Goal: Task Accomplishment & Management: Complete application form

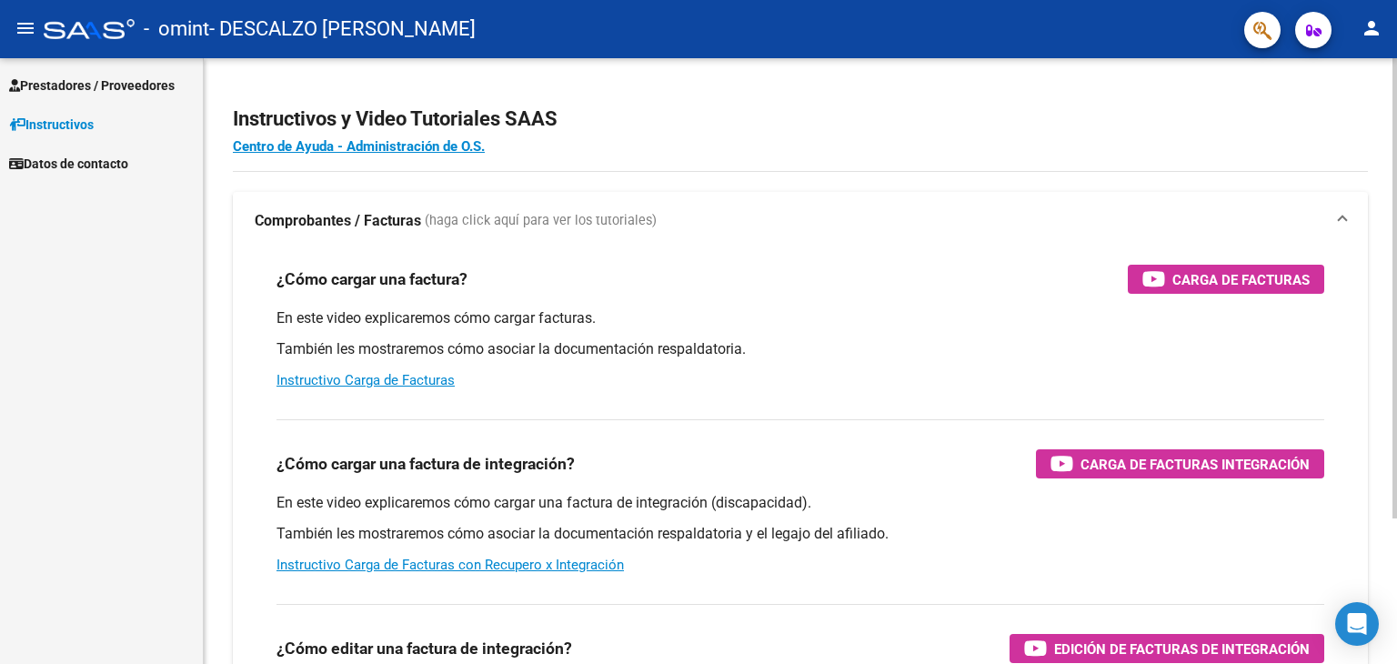
drag, startPoint x: 750, startPoint y: 5, endPoint x: 1099, endPoint y: 66, distance: 354.6
click at [1061, 89] on app-root-component "Instructivos y Video Tutoriales SAAS Centro de Ayuda - Administración de O.S. C…" at bounding box center [800, 427] width 1135 height 681
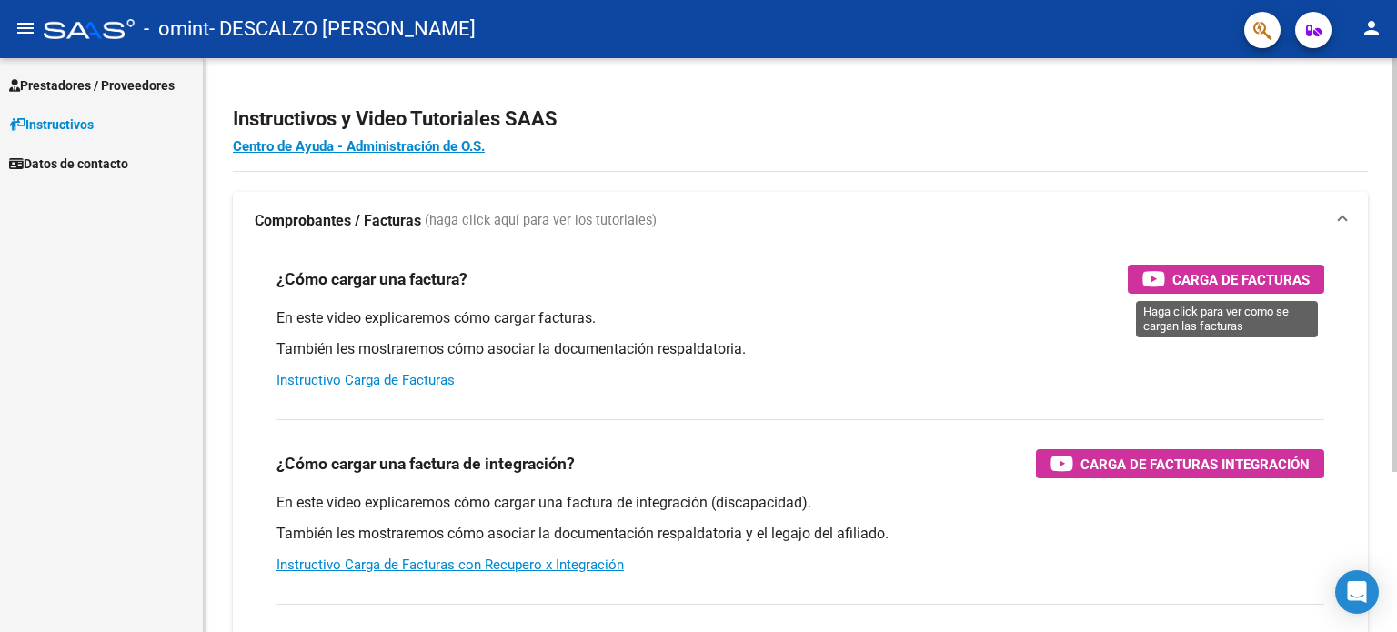
click at [1265, 274] on span "Carga de Facturas" at bounding box center [1241, 279] width 137 height 23
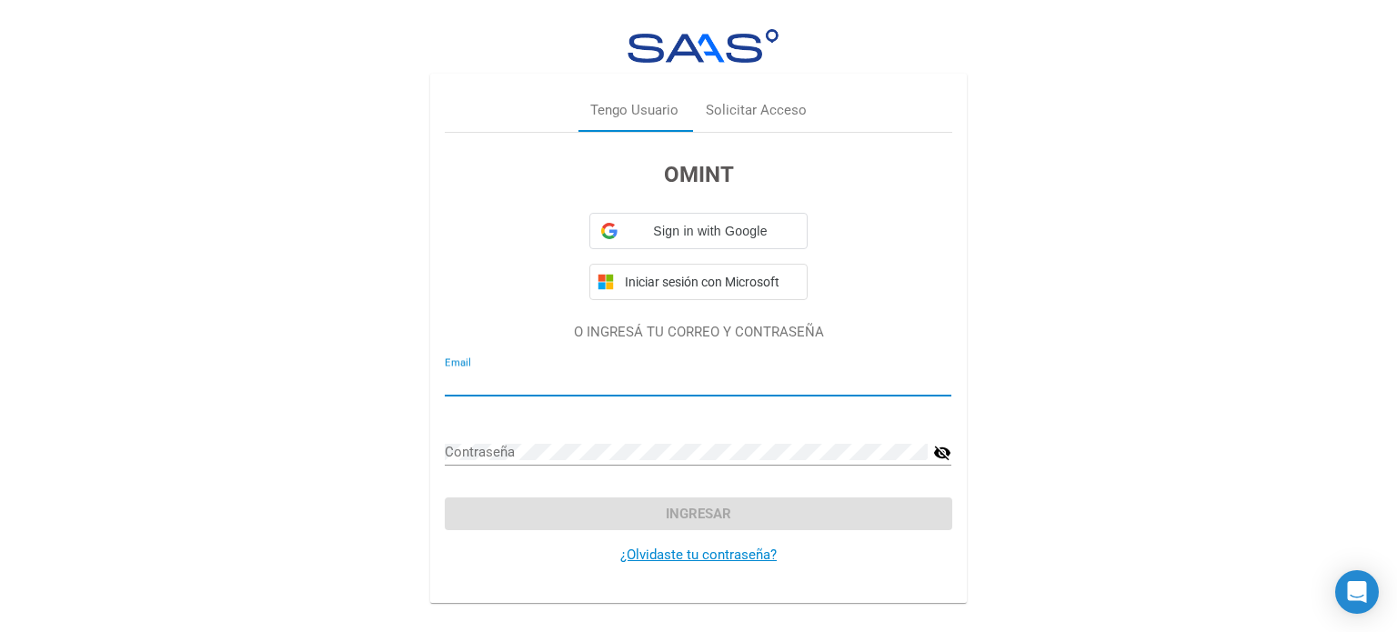
type input "verodescalzo@hotmail.com"
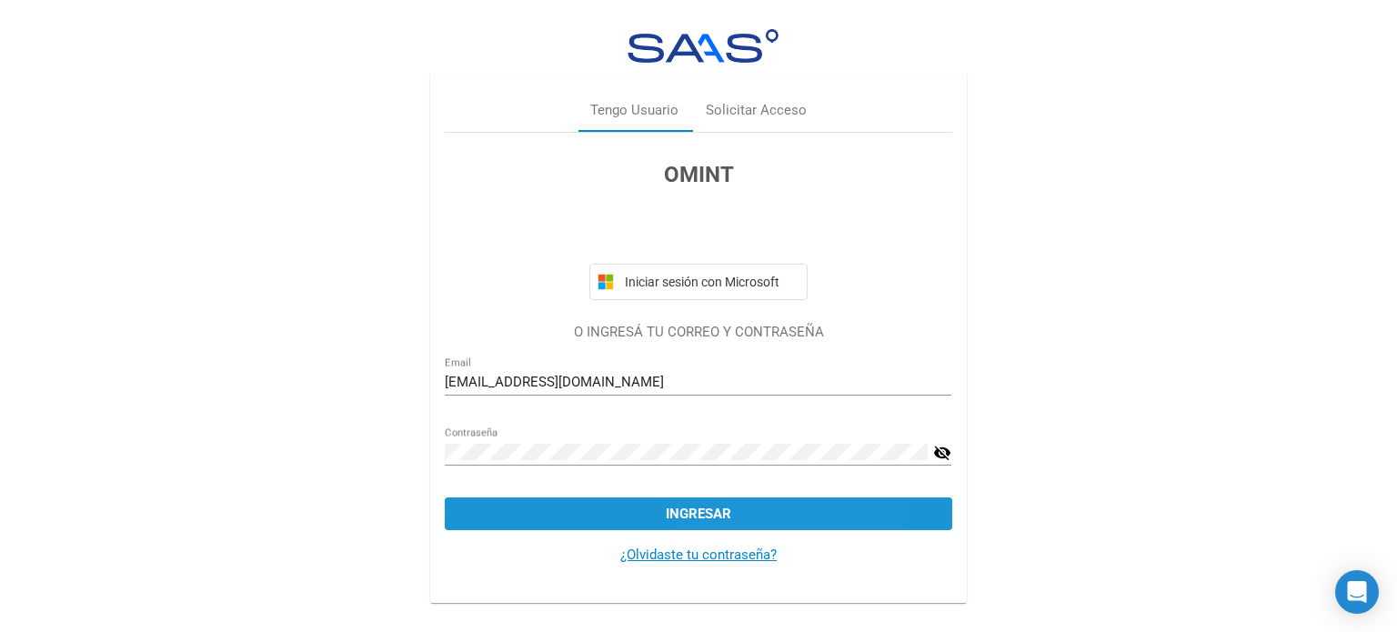
click at [788, 512] on button "Ingresar" at bounding box center [698, 514] width 507 height 33
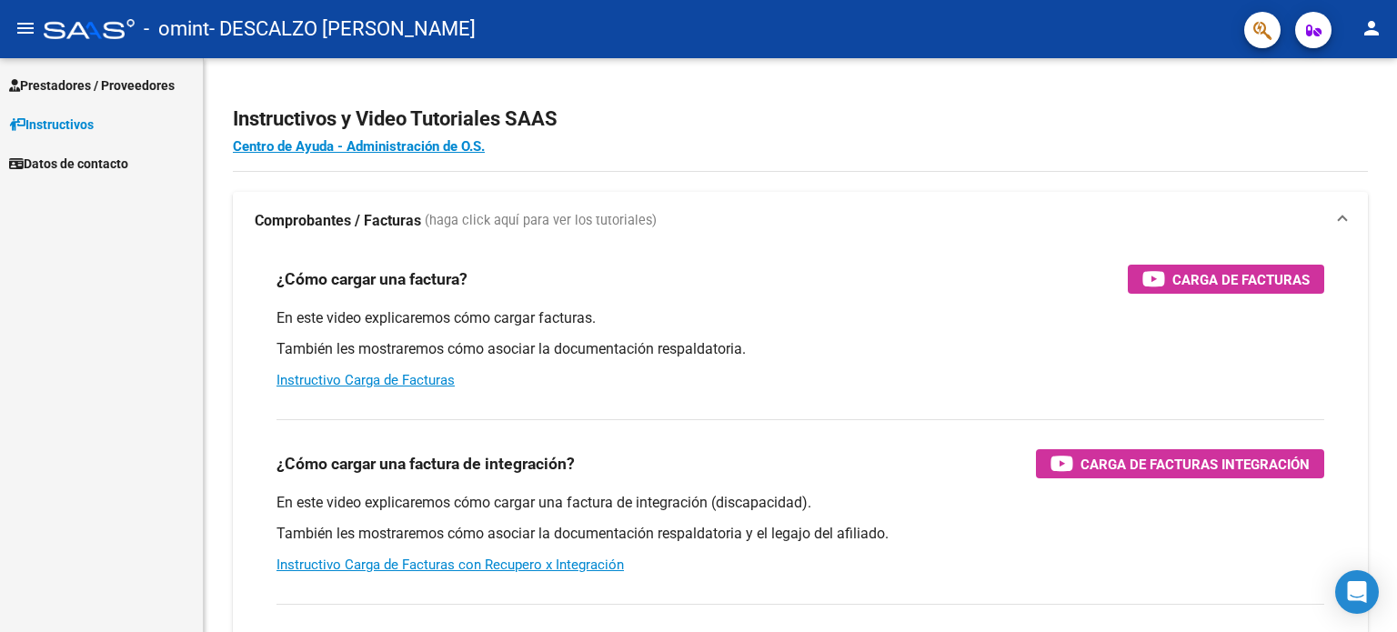
click at [77, 116] on span "Instructivos" at bounding box center [51, 125] width 85 height 20
click at [86, 79] on span "Prestadores / Proveedores" at bounding box center [92, 86] width 166 height 20
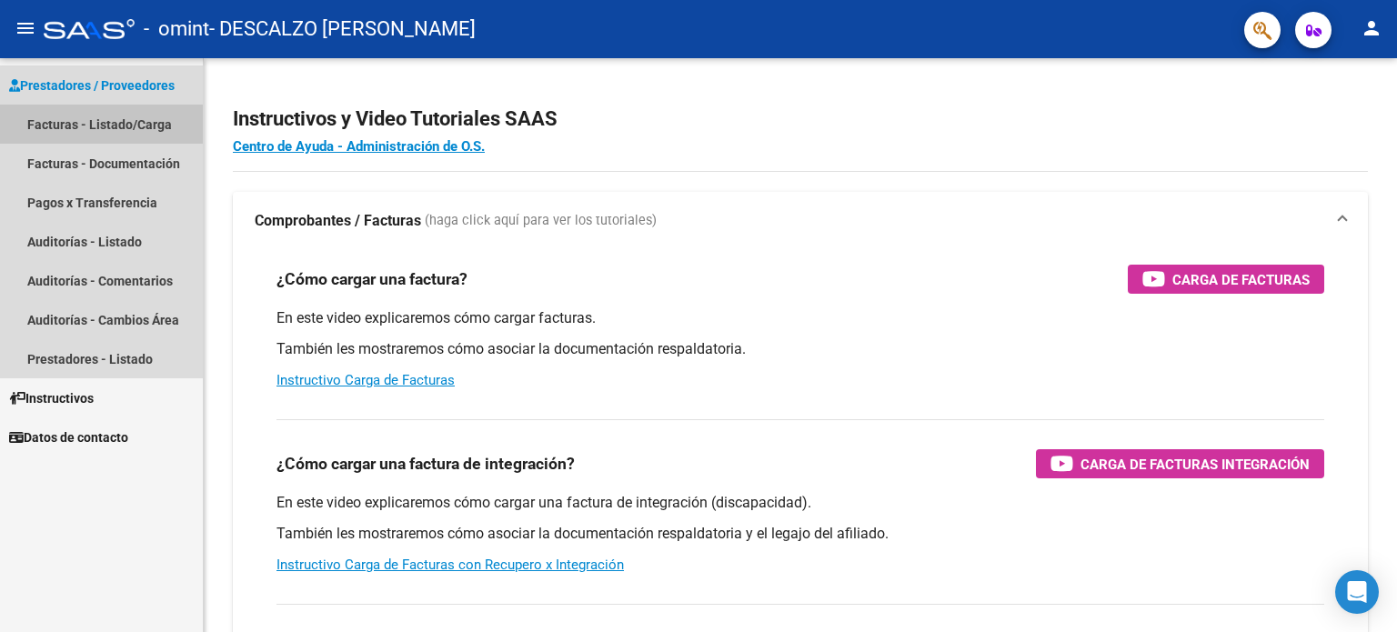
click at [86, 121] on link "Facturas - Listado/Carga" at bounding box center [101, 124] width 203 height 39
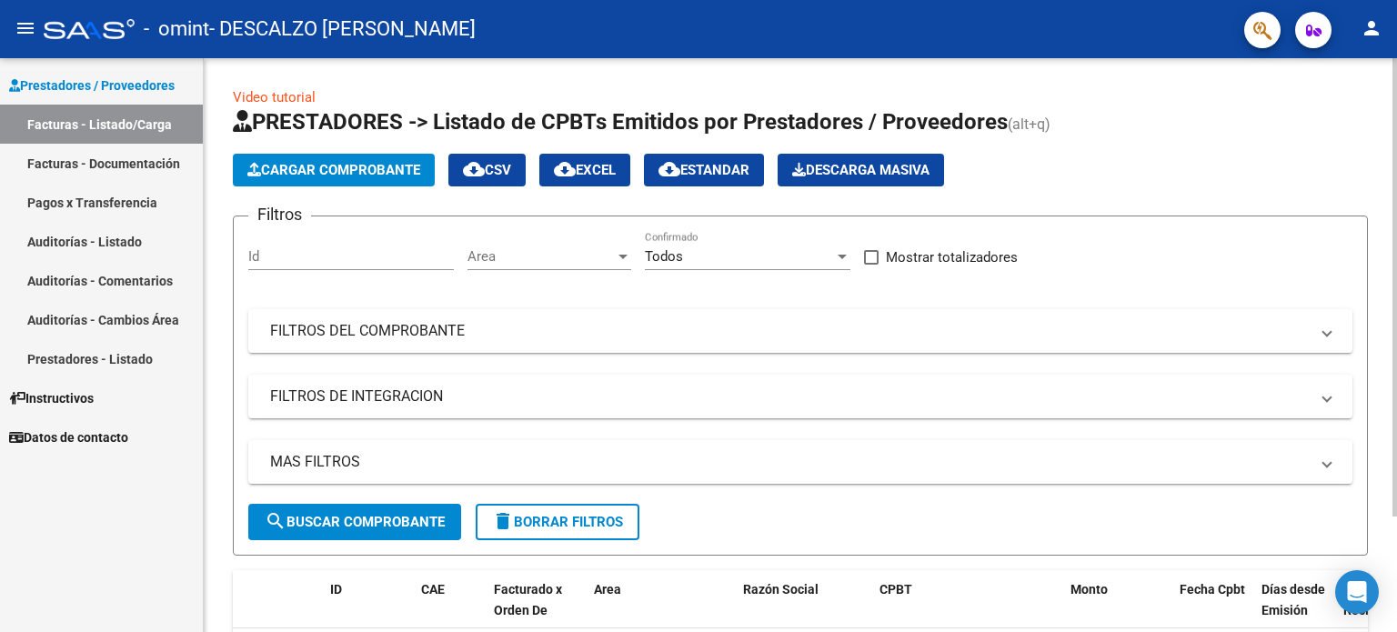
click at [368, 162] on span "Cargar Comprobante" at bounding box center [333, 170] width 173 height 16
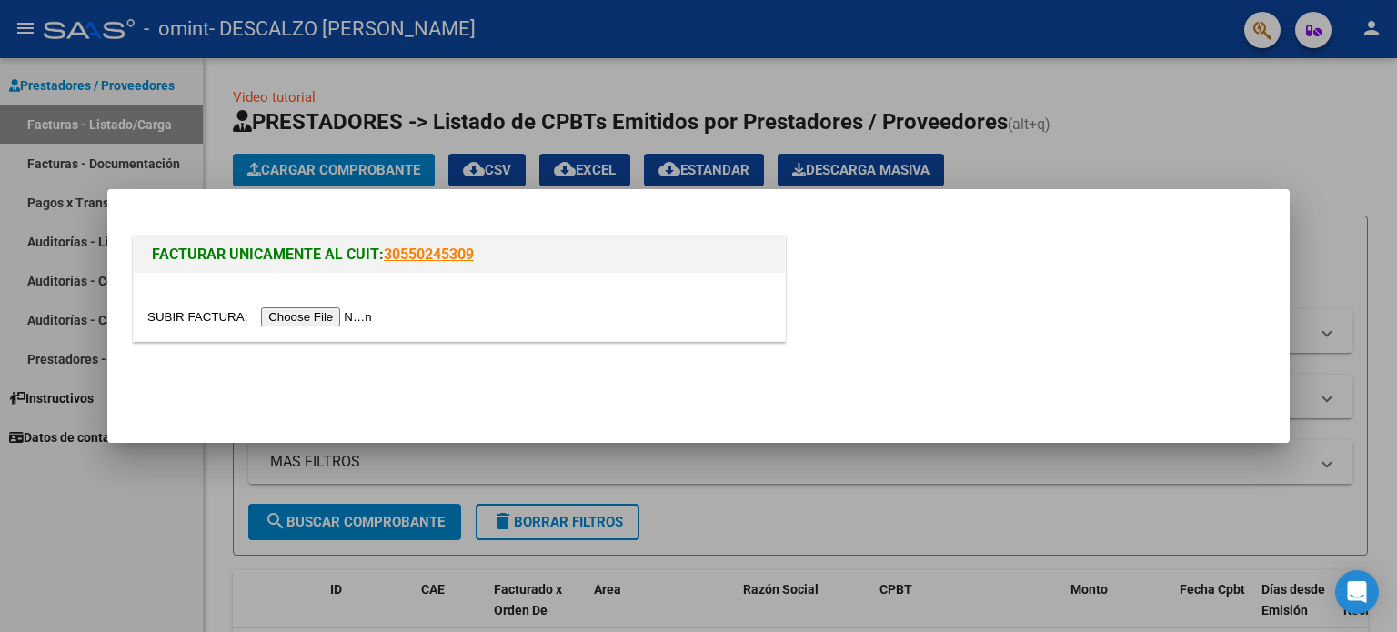
click at [343, 315] on input "file" at bounding box center [262, 316] width 230 height 19
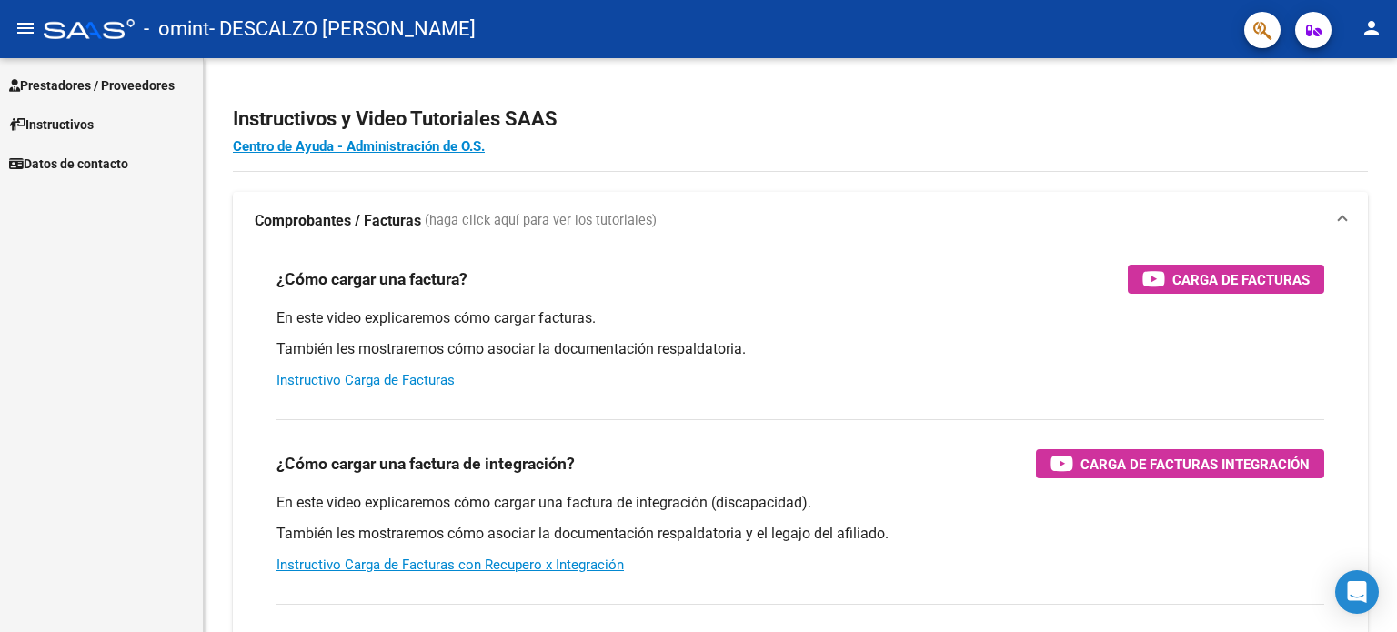
click at [77, 85] on span "Prestadores / Proveedores" at bounding box center [92, 86] width 166 height 20
click at [117, 83] on span "Prestadores / Proveedores" at bounding box center [92, 86] width 166 height 20
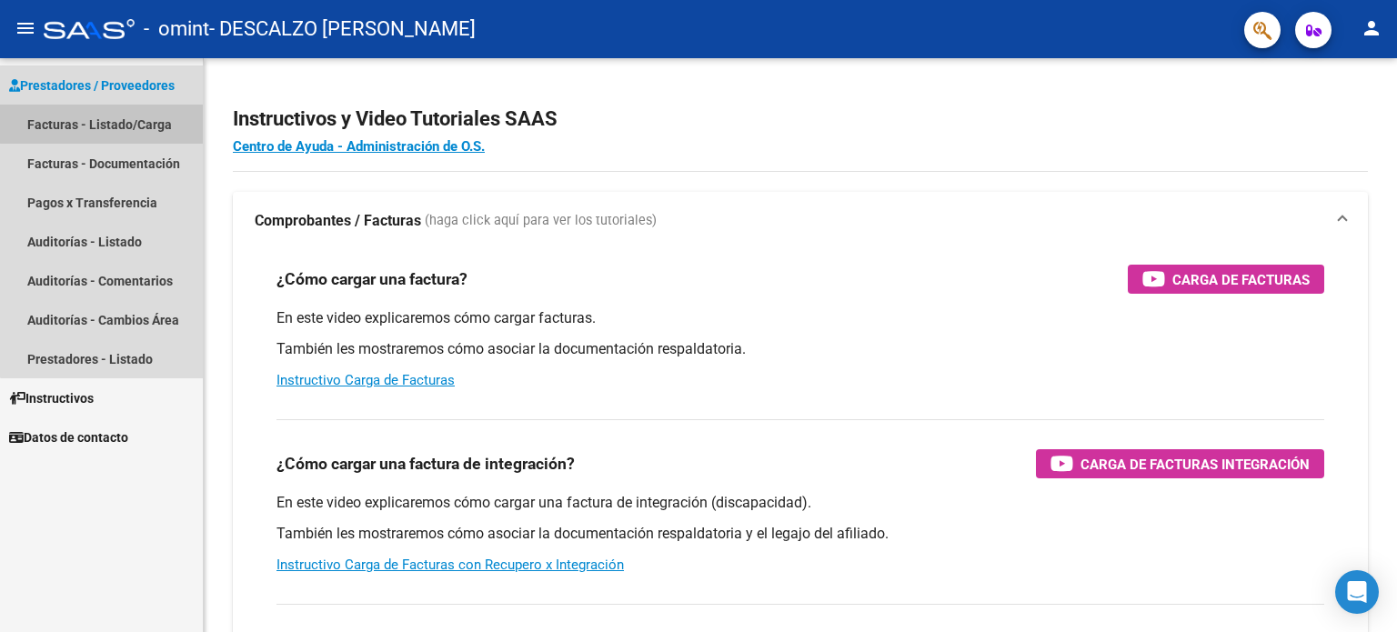
click at [142, 116] on link "Facturas - Listado/Carga" at bounding box center [101, 124] width 203 height 39
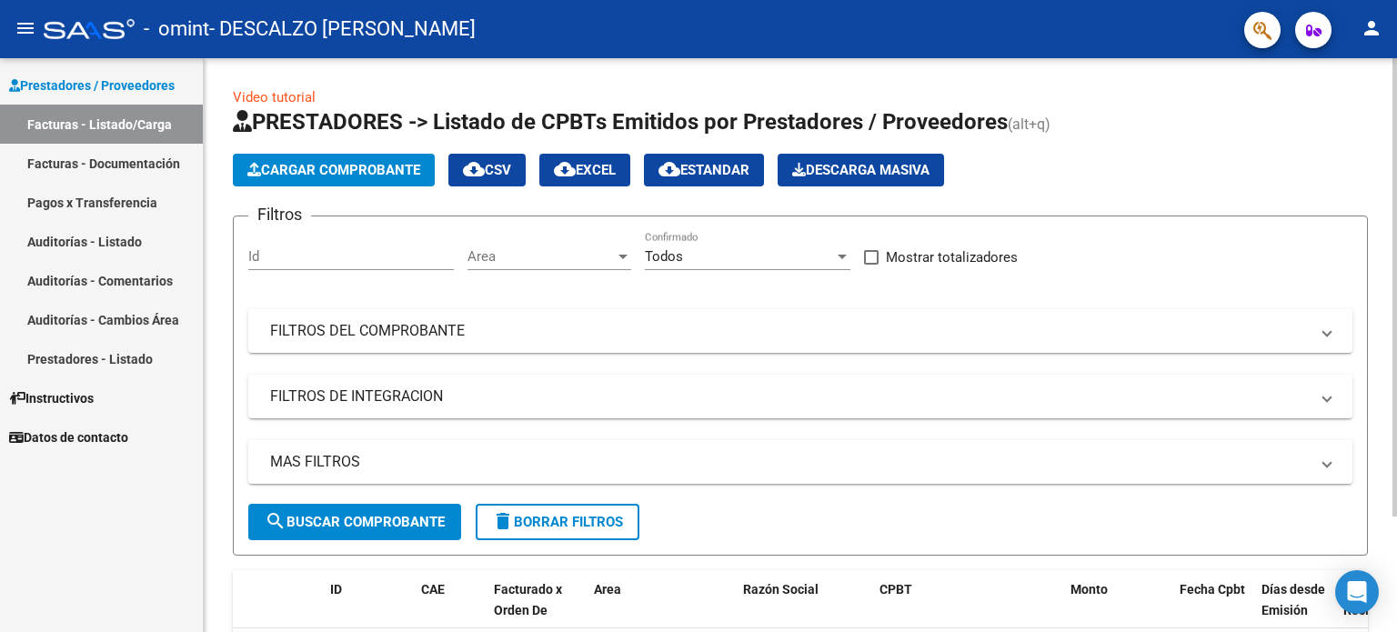
click at [1288, 137] on div "Video tutorial PRESTADORES -> Listado de CPBTs Emitidos por Prestadores / Prove…" at bounding box center [803, 418] width 1198 height 721
click at [323, 163] on span "Cargar Comprobante" at bounding box center [333, 170] width 173 height 16
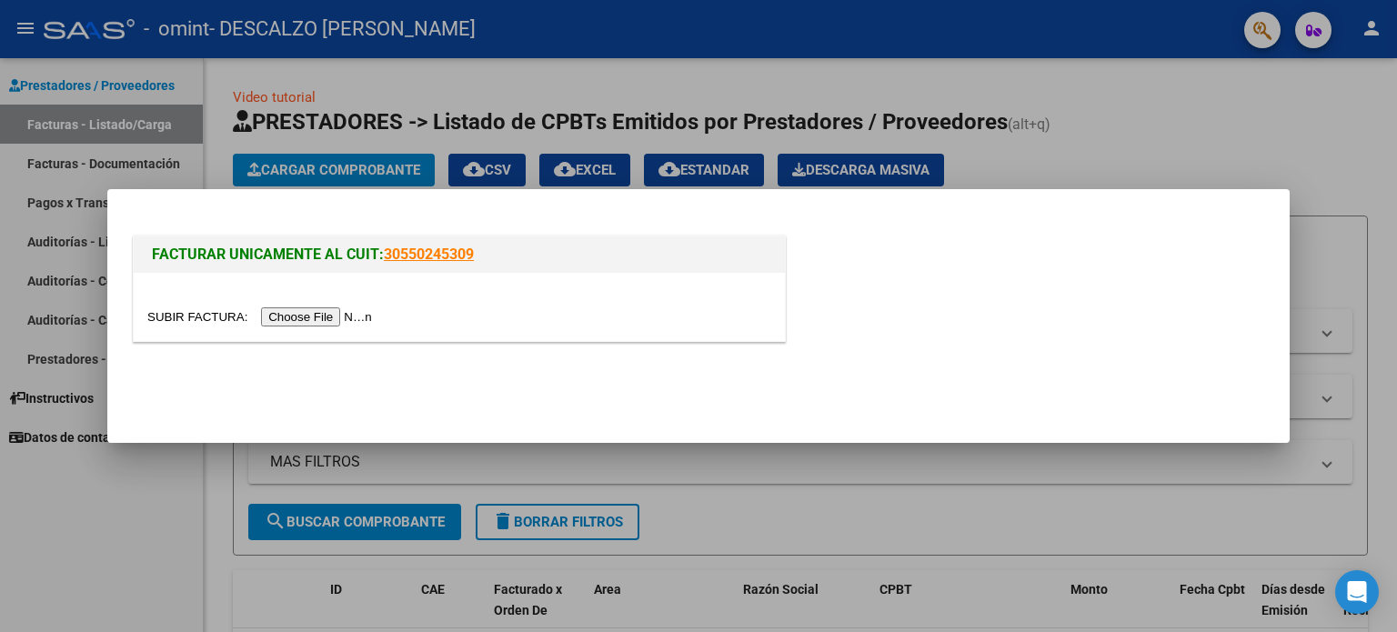
click at [328, 319] on input "file" at bounding box center [262, 316] width 230 height 19
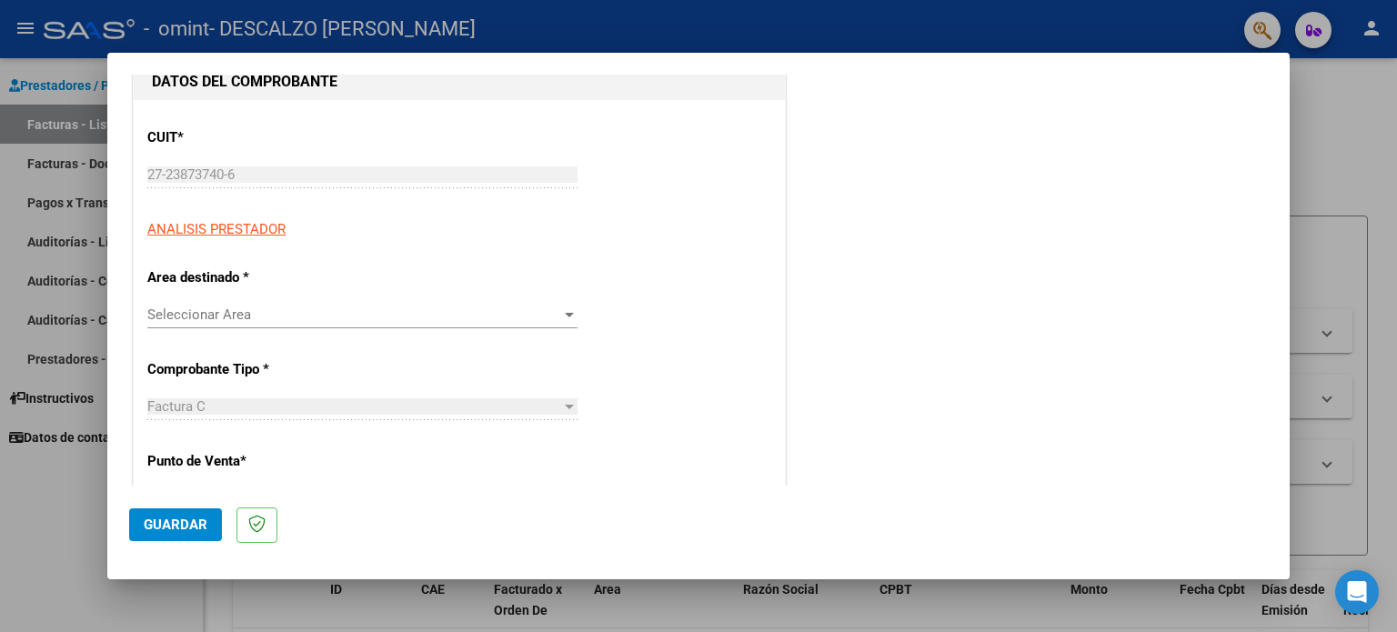
scroll to position [216, 0]
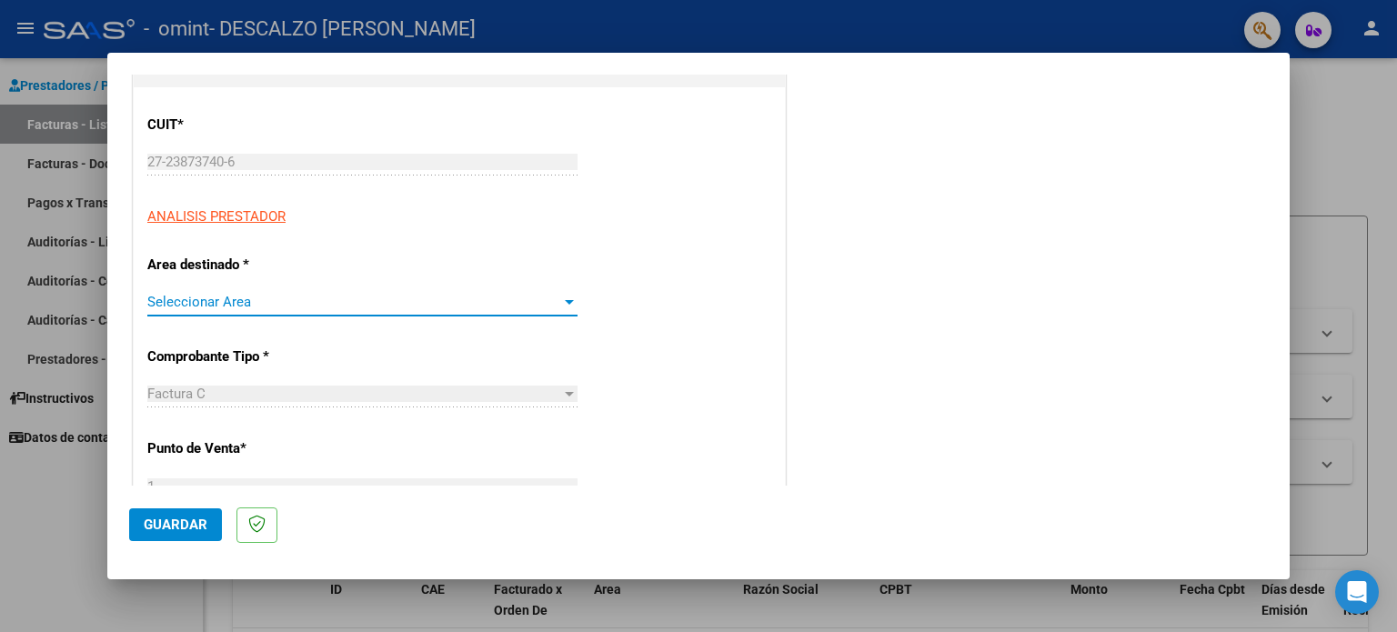
click at [561, 296] on div at bounding box center [569, 302] width 16 height 15
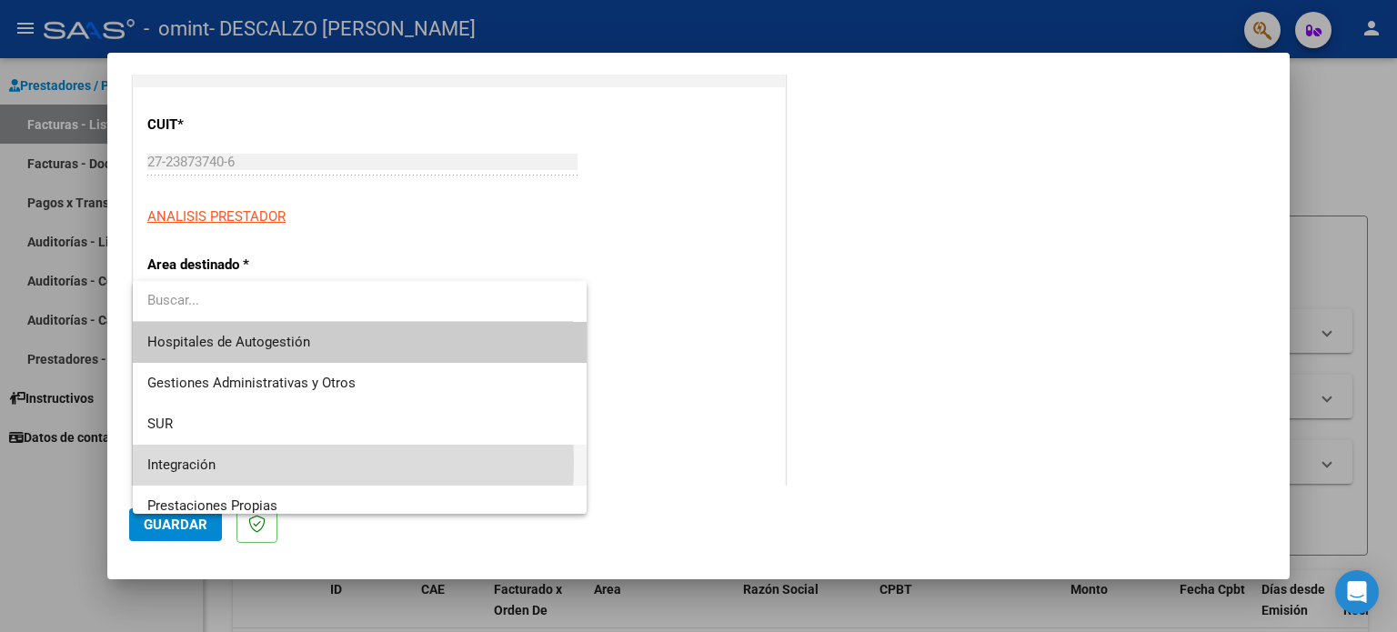
click at [229, 463] on span "Integración" at bounding box center [360, 465] width 426 height 41
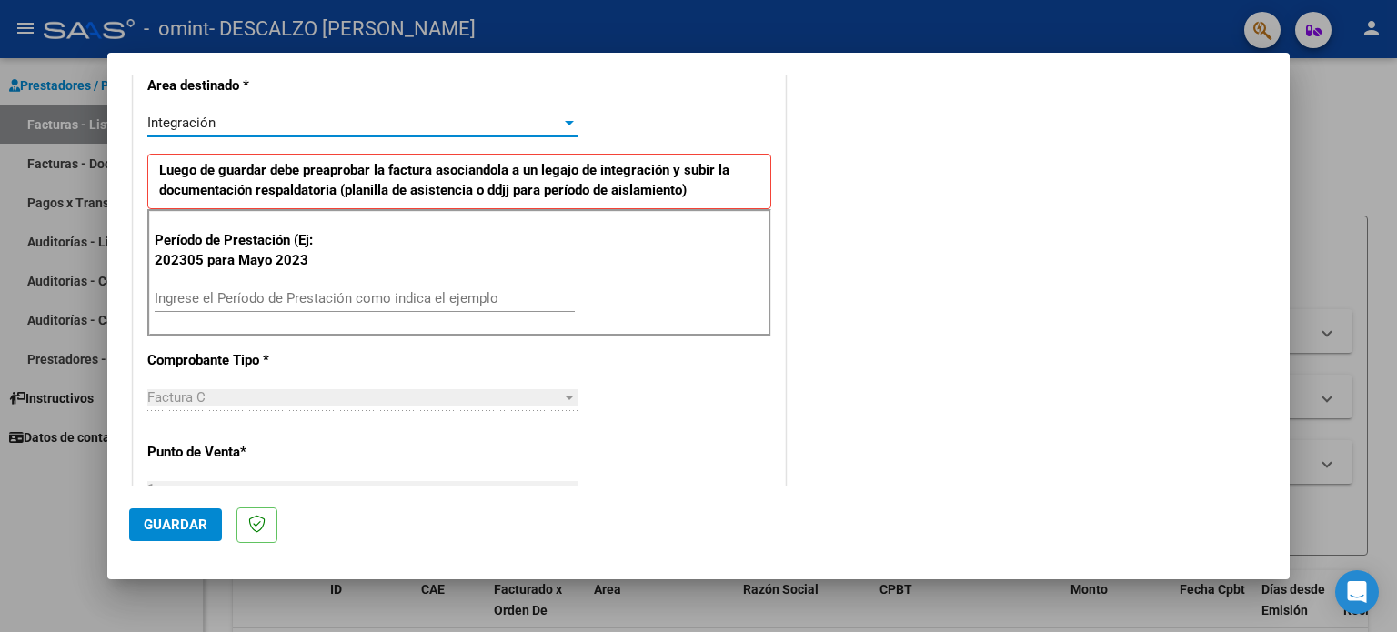
scroll to position [398, 0]
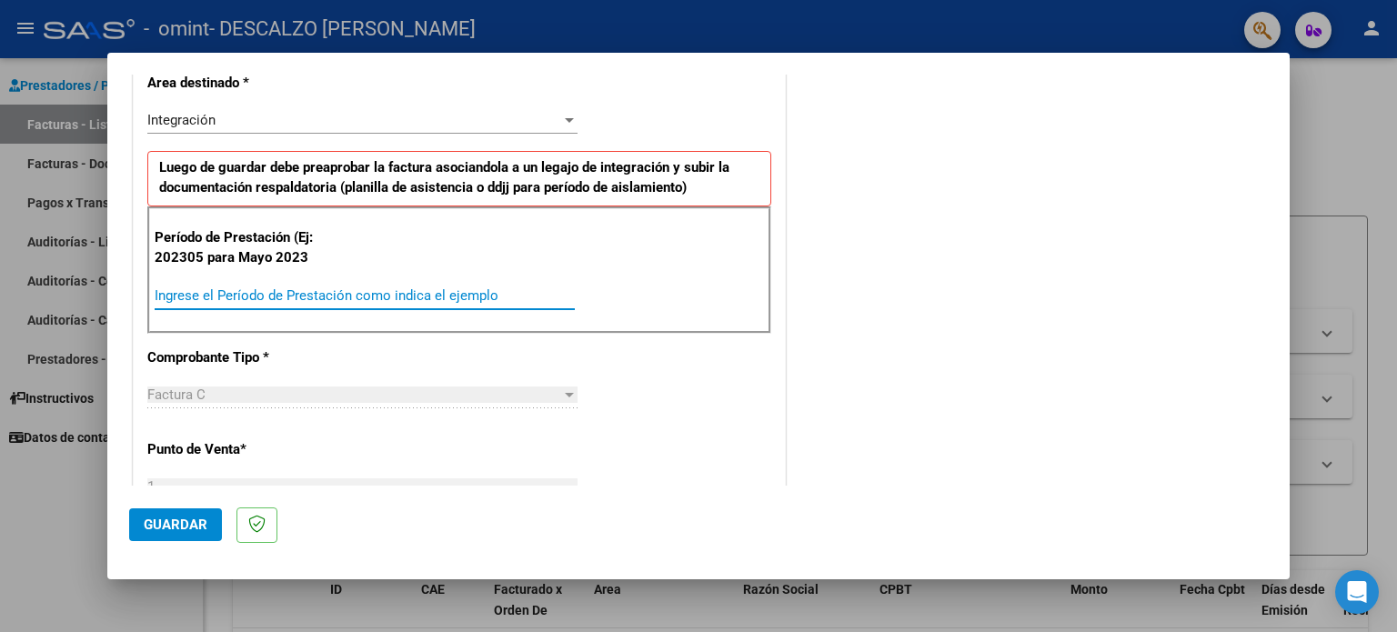
click at [561, 299] on input "Ingrese el Período de Prestación como indica el ejemplo" at bounding box center [365, 295] width 420 height 16
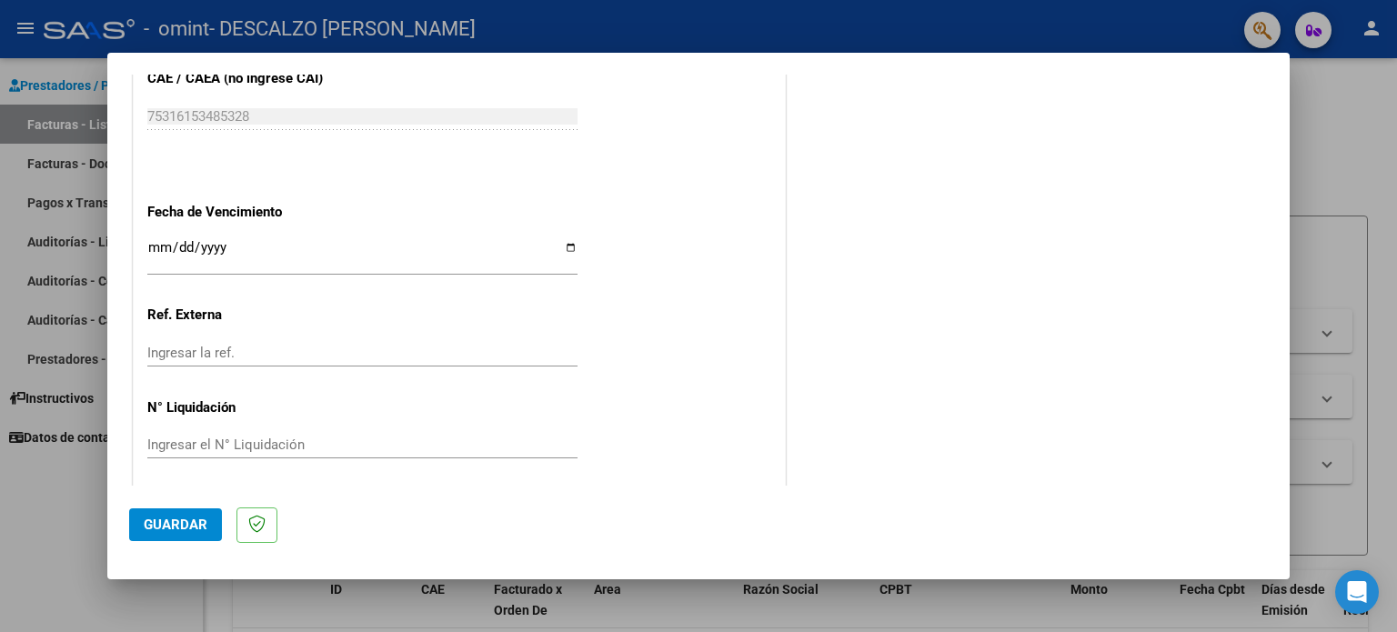
scroll to position [1154, 0]
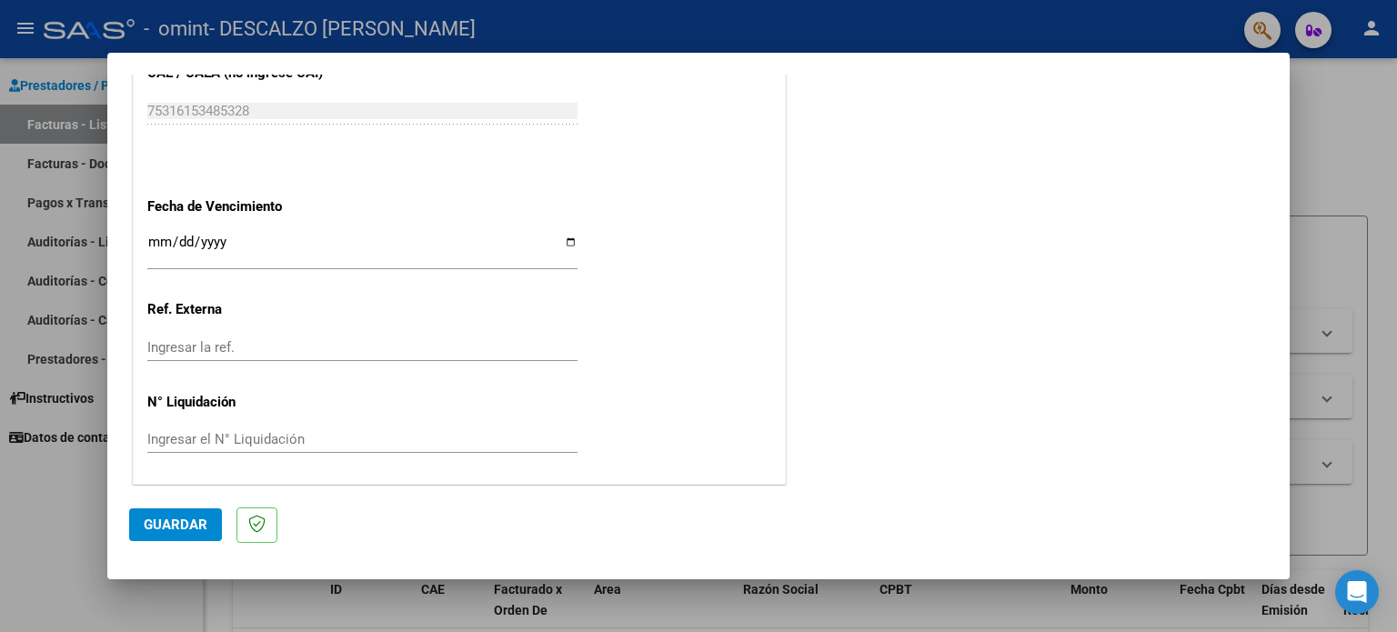
type input "202507"
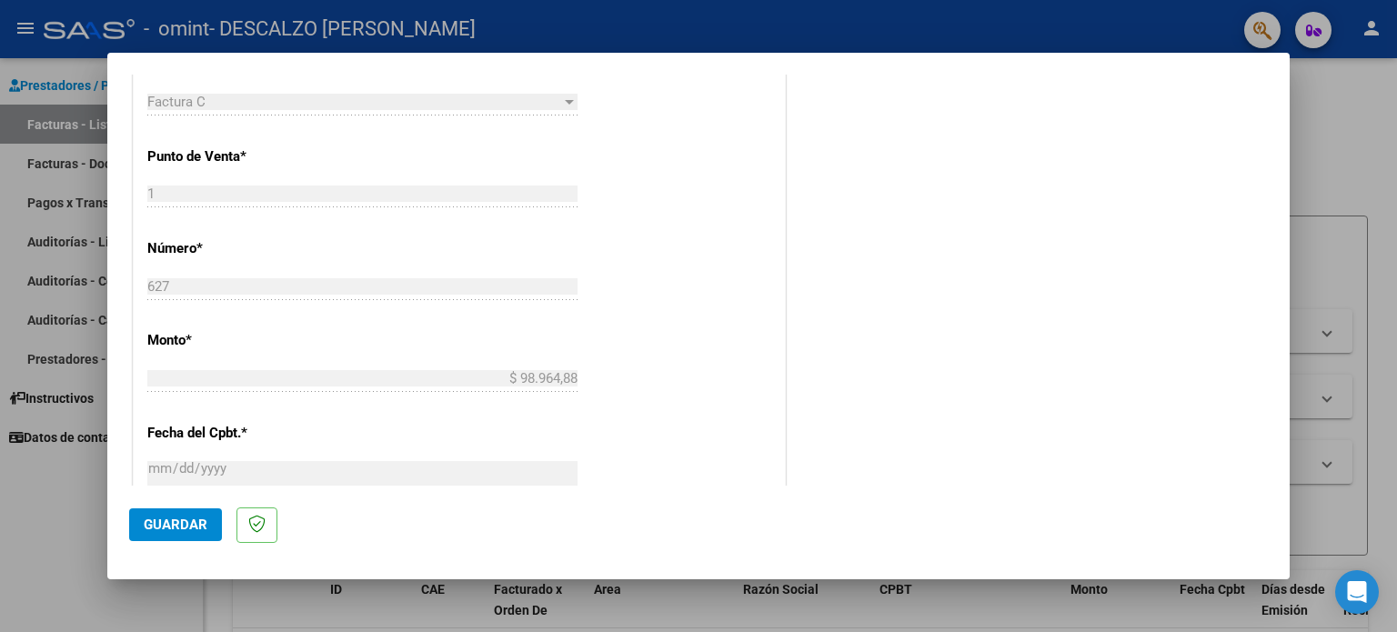
scroll to position [670, 0]
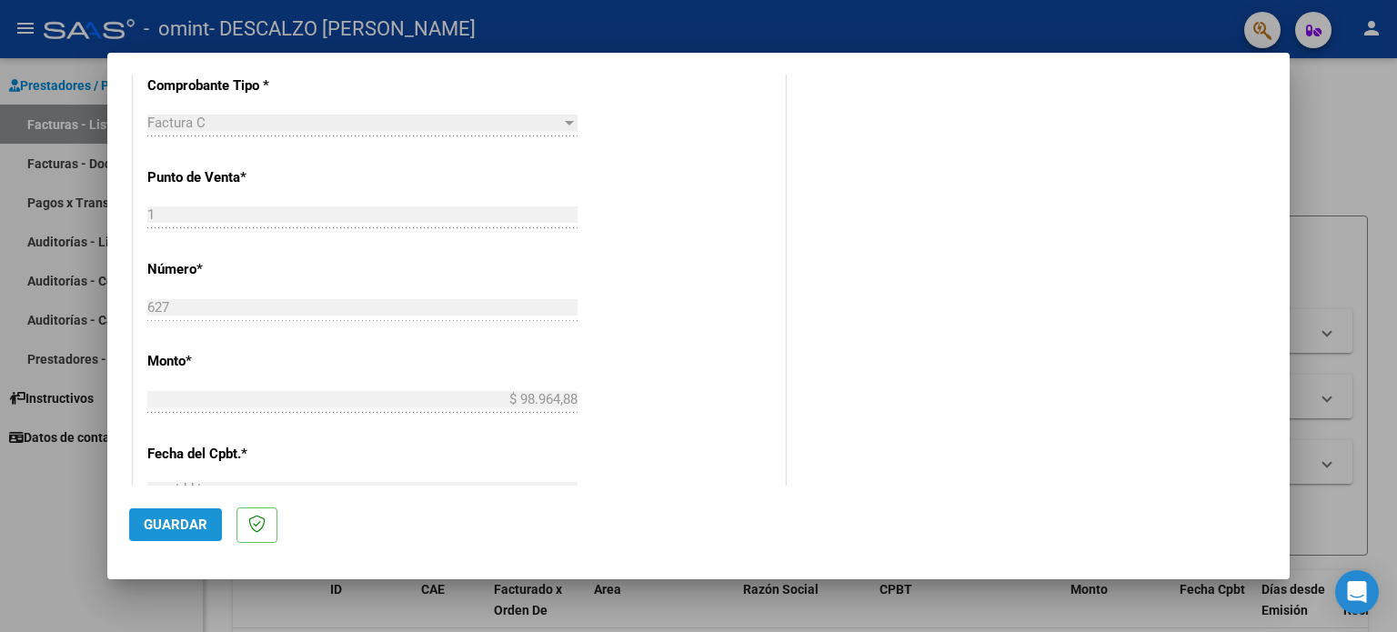
click at [173, 525] on span "Guardar" at bounding box center [176, 525] width 64 height 16
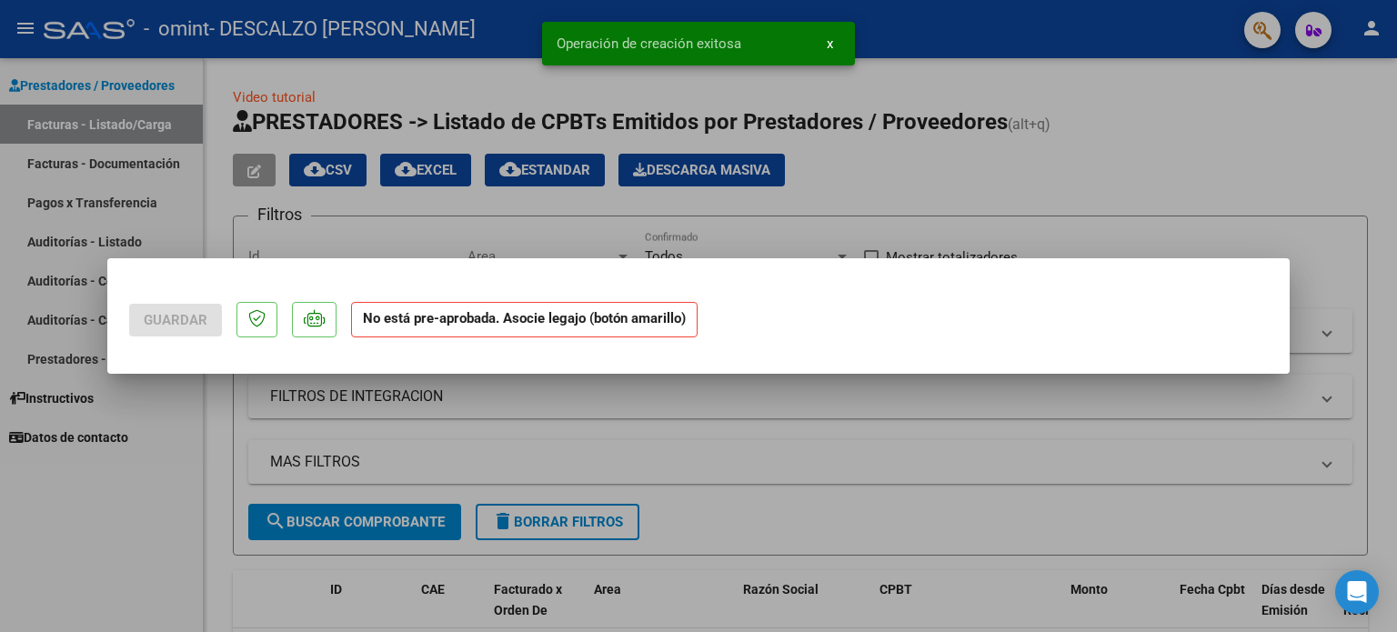
scroll to position [0, 0]
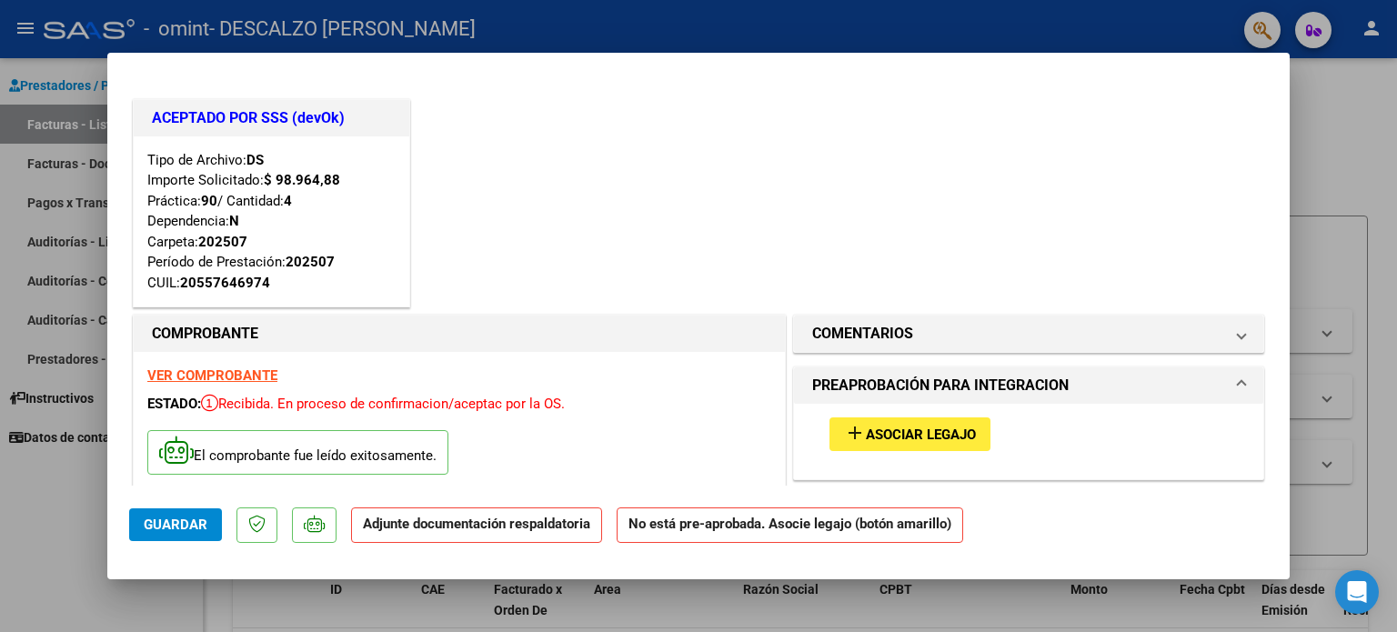
click at [910, 438] on span "Asociar Legajo" at bounding box center [921, 435] width 110 height 16
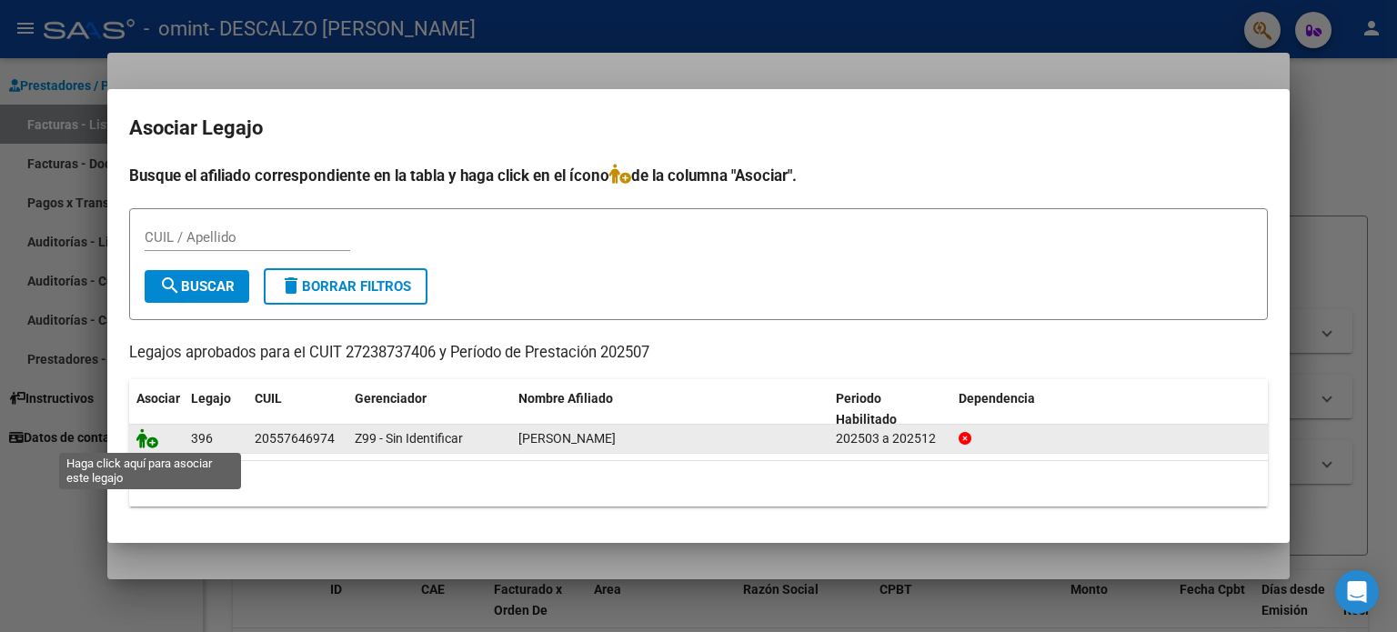
click at [145, 443] on icon at bounding box center [147, 438] width 22 height 20
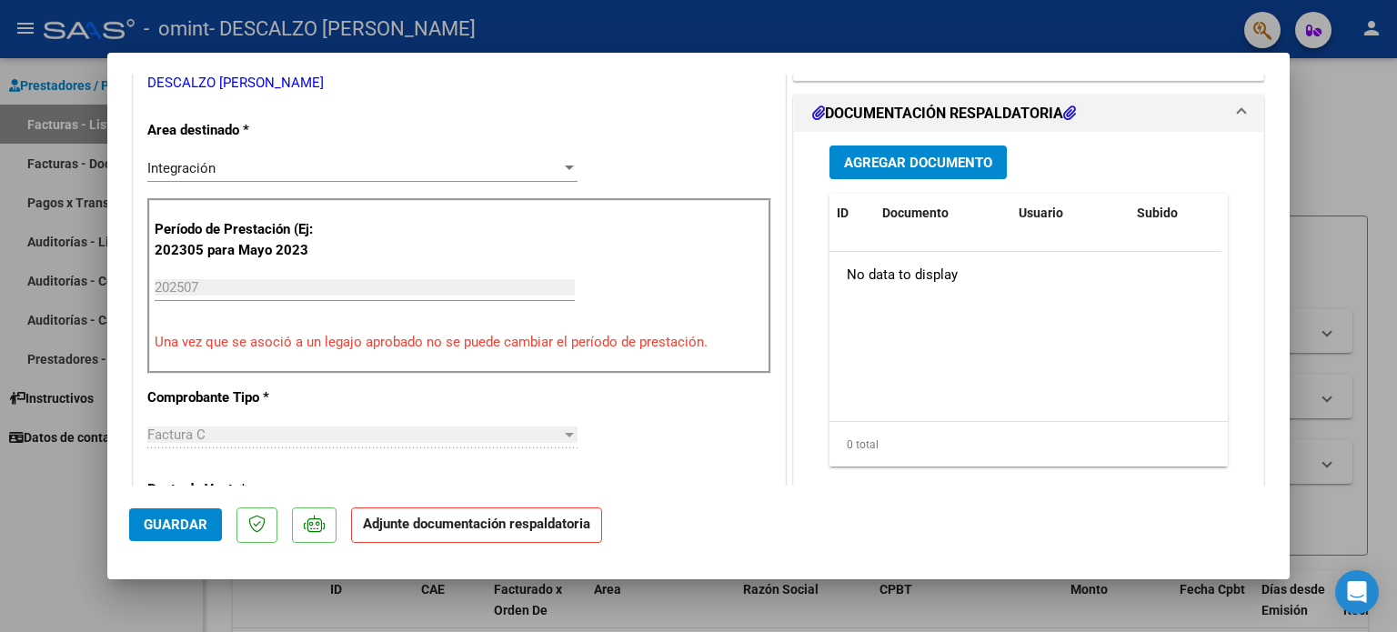
scroll to position [455, 0]
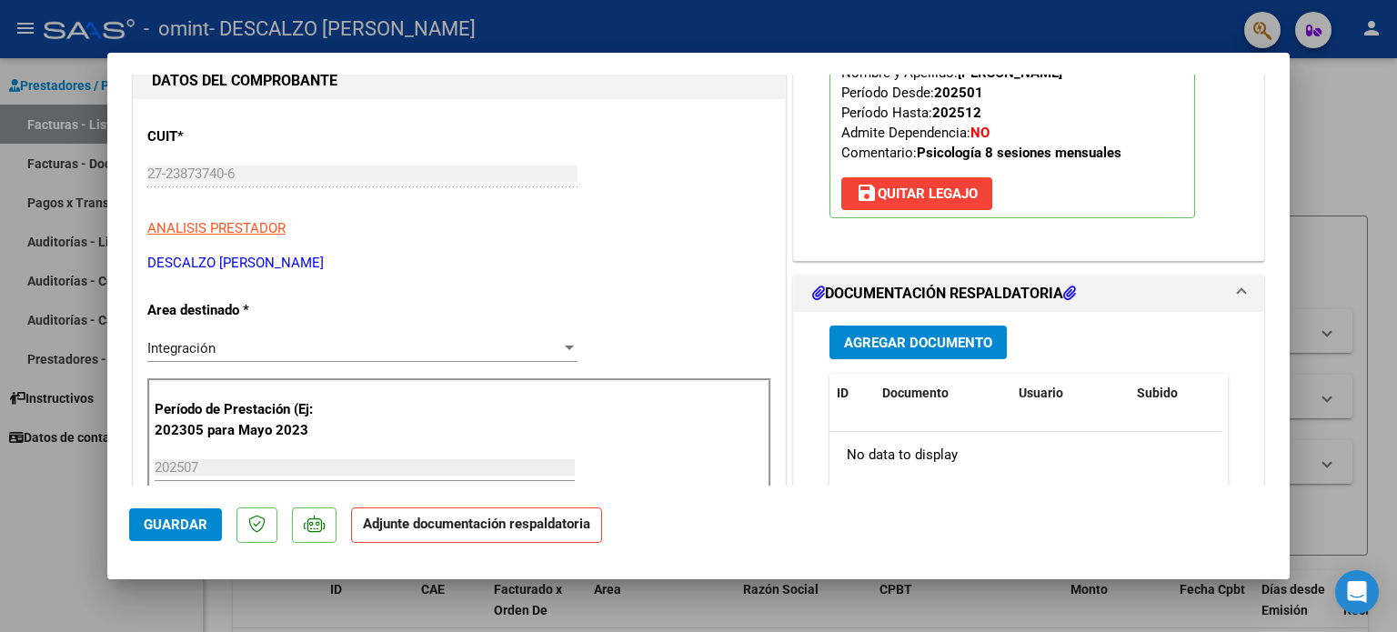
click at [909, 336] on span "Agregar Documento" at bounding box center [918, 343] width 148 height 16
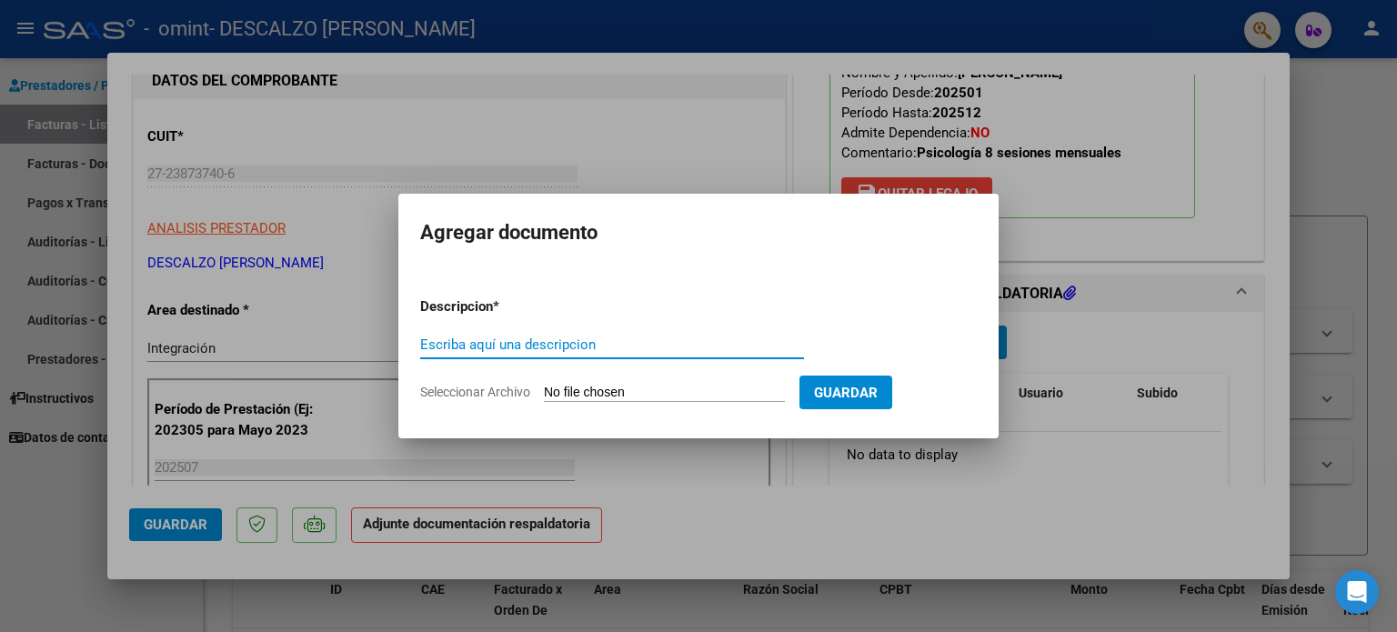
click at [608, 338] on input "Escriba aquí una descripcion" at bounding box center [612, 345] width 384 height 16
type input "asistencia julio2025"
click at [513, 396] on span "Seleccionar Archivo" at bounding box center [475, 392] width 110 height 15
click at [544, 396] on input "Seleccionar Archivo" at bounding box center [664, 393] width 241 height 17
type input "C:\fakepath\JULIO-LIAM R..pdf"
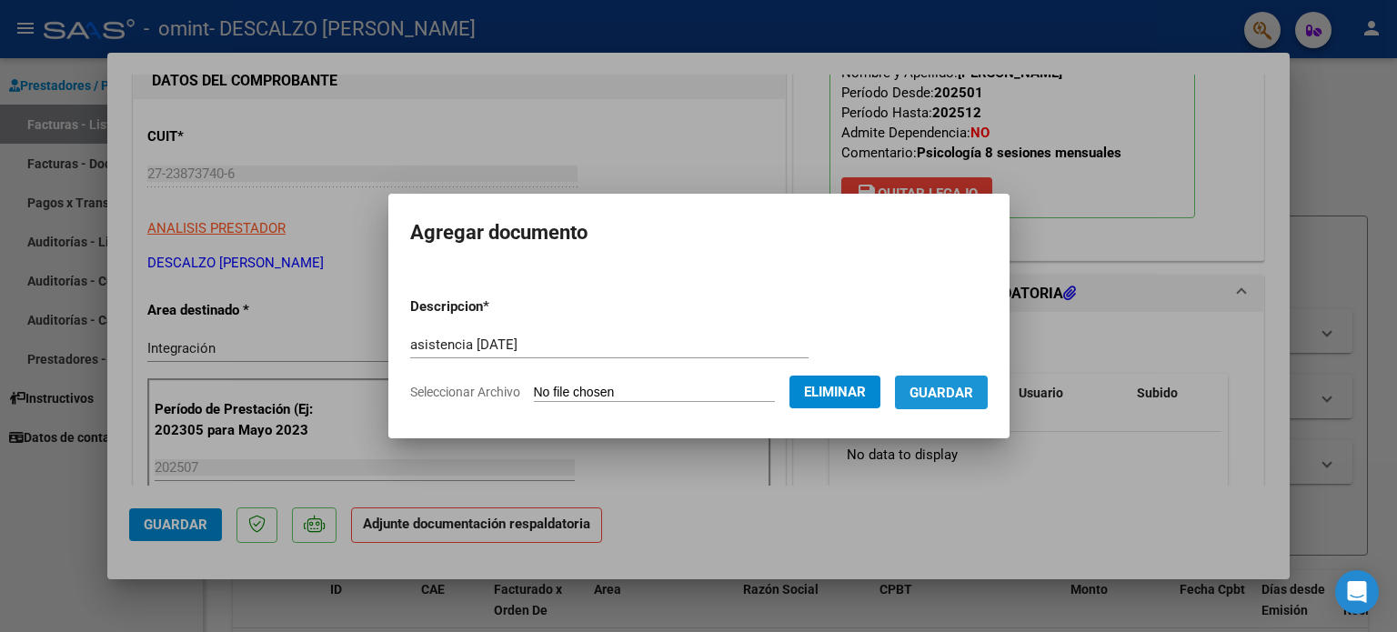
click at [963, 388] on span "Guardar" at bounding box center [942, 393] width 64 height 16
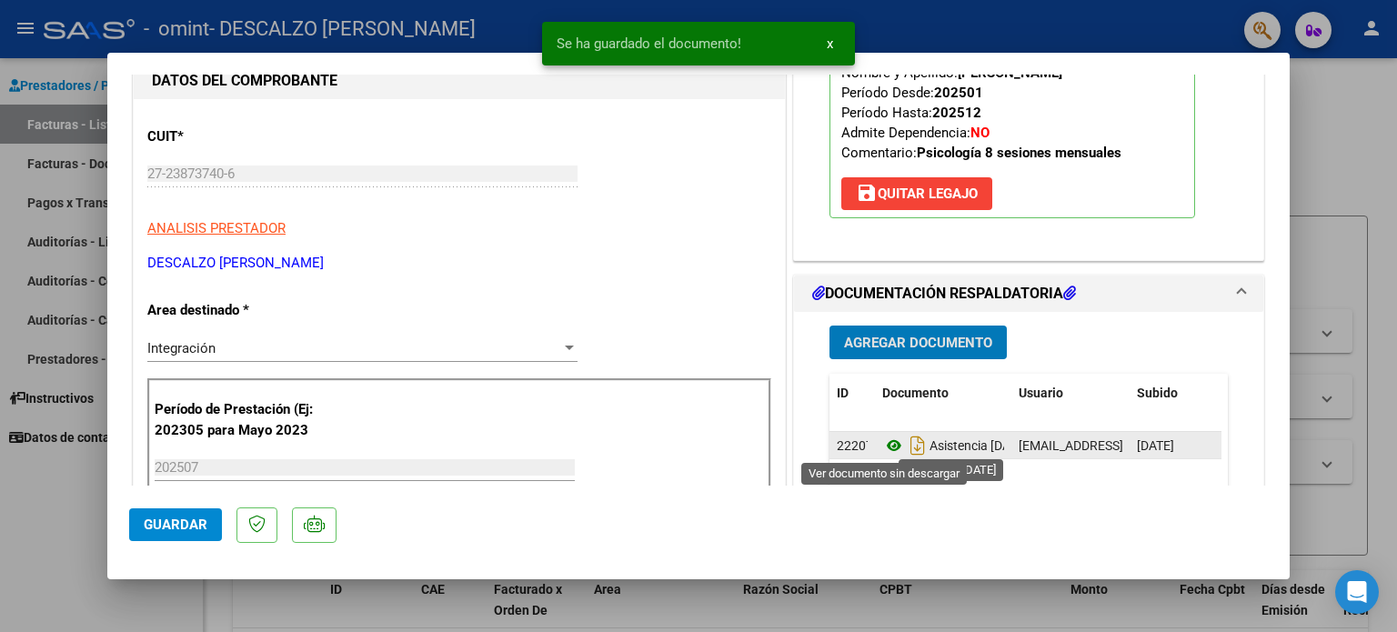
click at [882, 439] on icon at bounding box center [894, 446] width 24 height 22
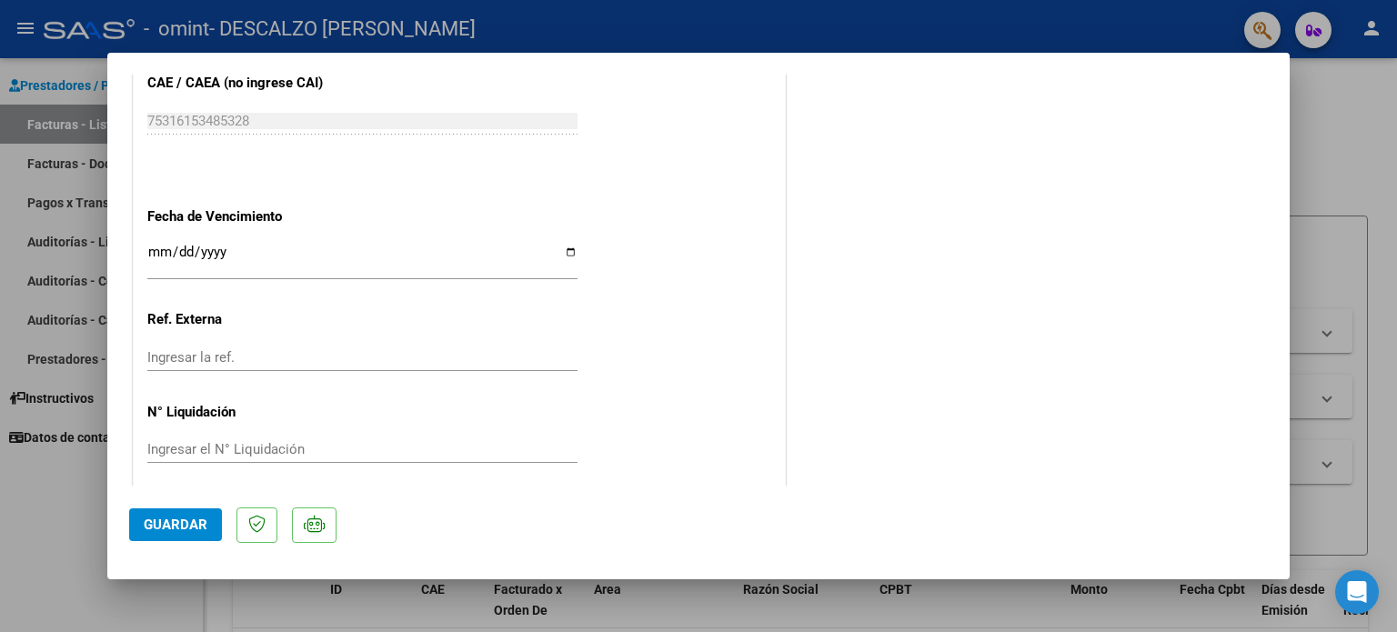
scroll to position [1430, 0]
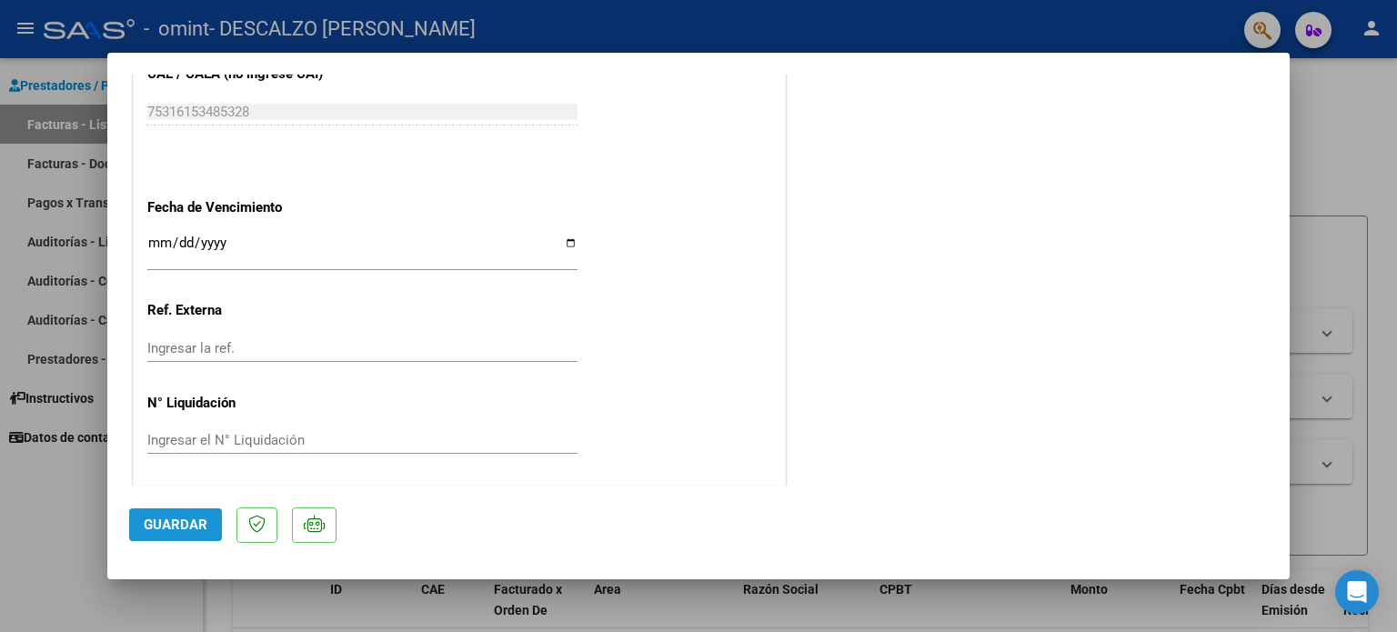
click at [182, 531] on span "Guardar" at bounding box center [176, 525] width 64 height 16
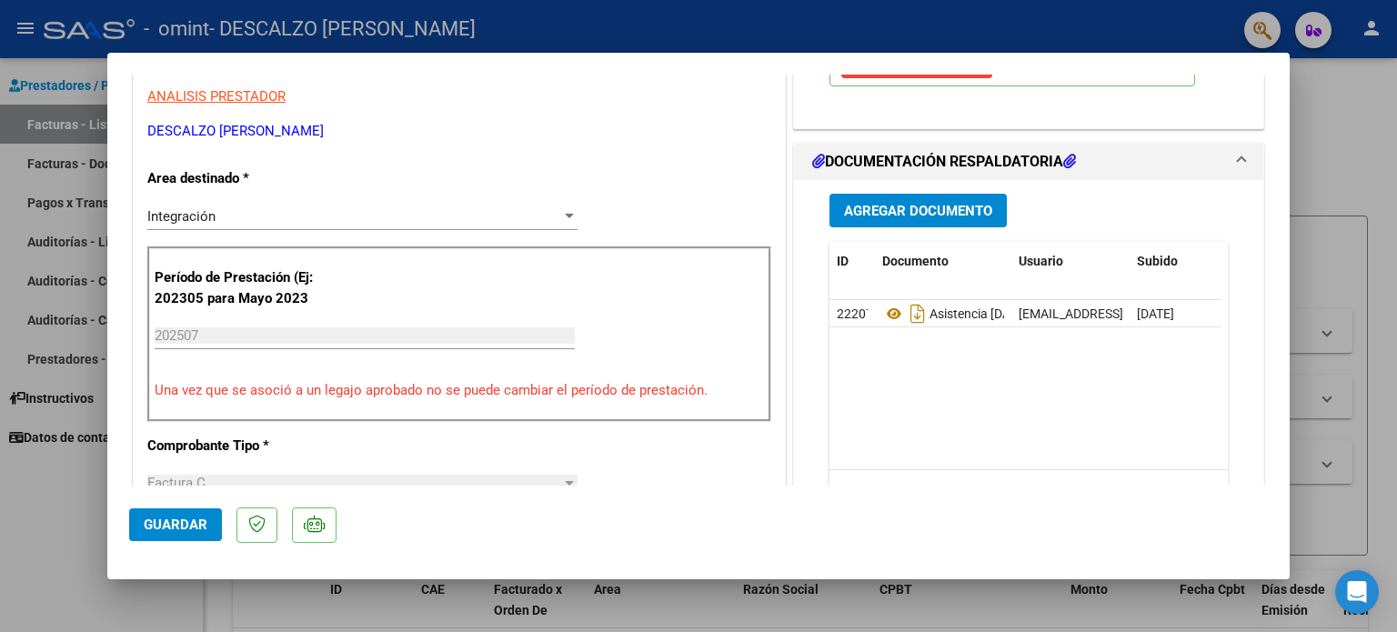
scroll to position [0, 0]
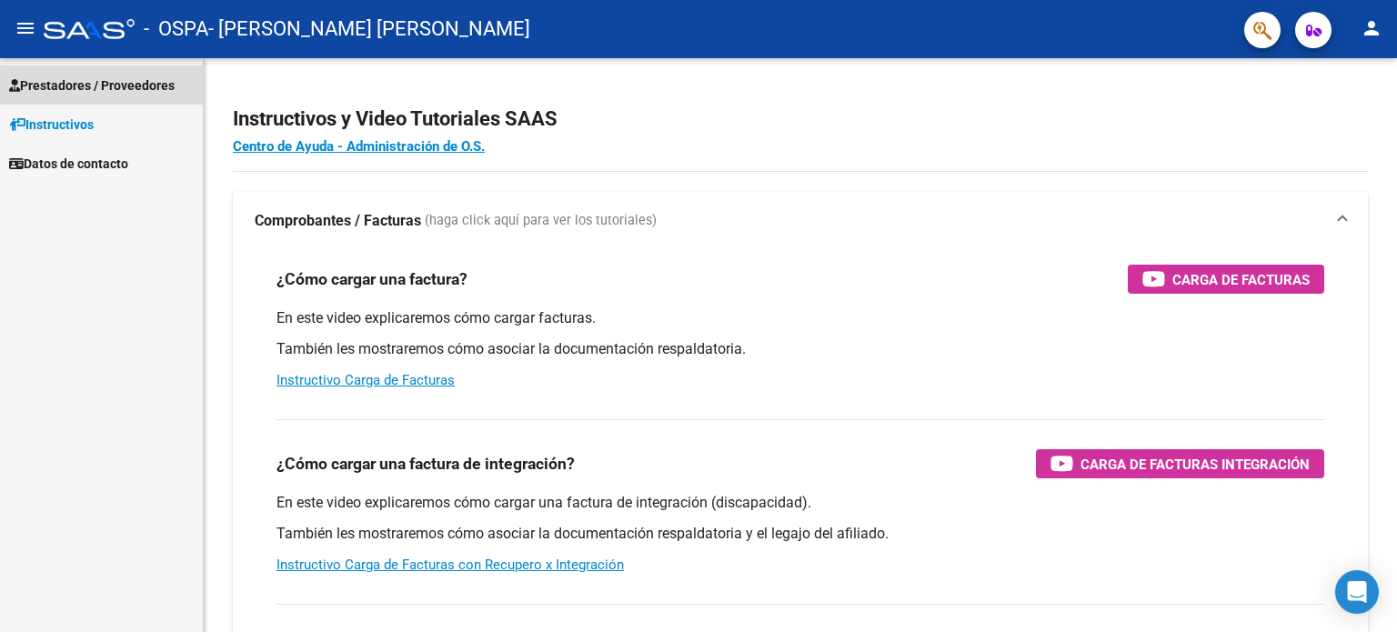
click at [53, 83] on span "Prestadores / Proveedores" at bounding box center [92, 86] width 166 height 20
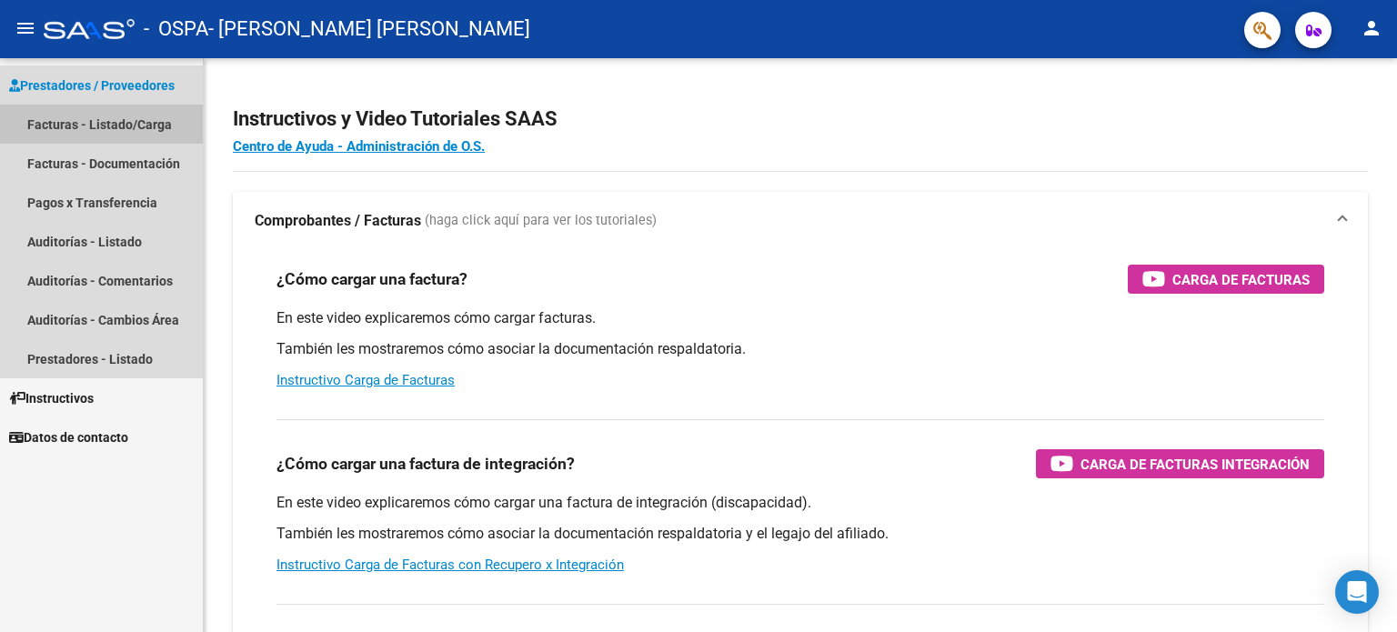
click at [54, 126] on link "Facturas - Listado/Carga" at bounding box center [101, 124] width 203 height 39
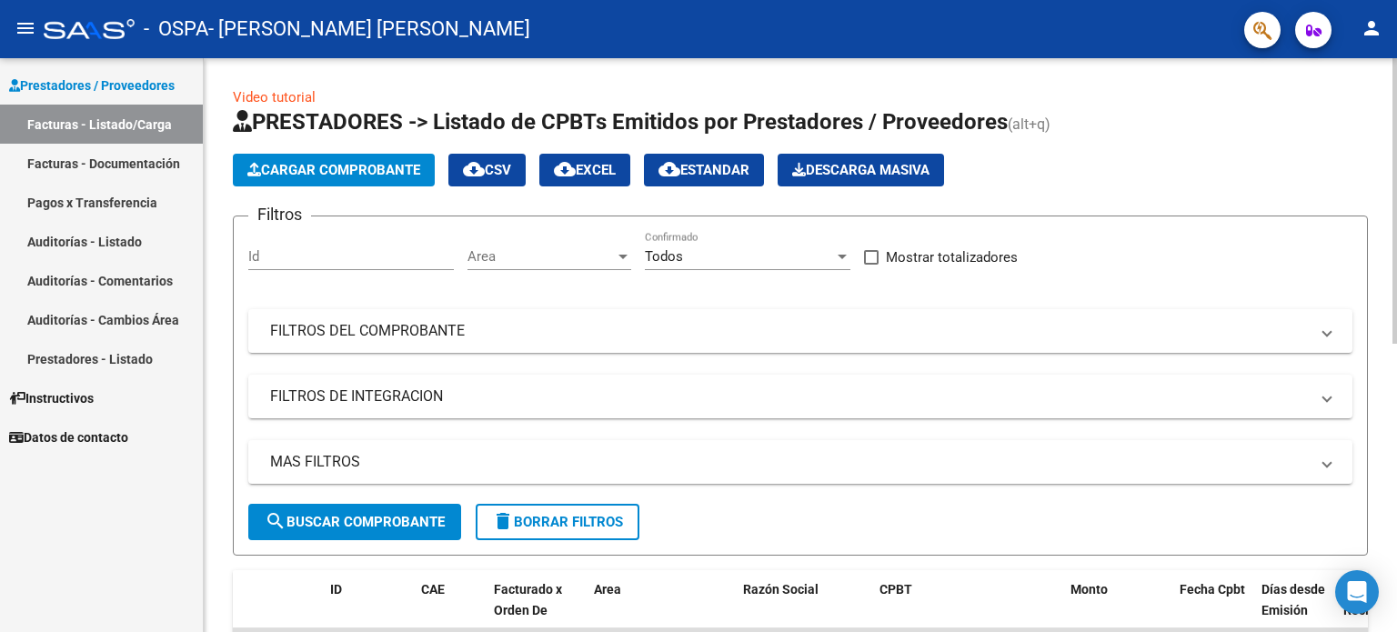
scroll to position [273, 0]
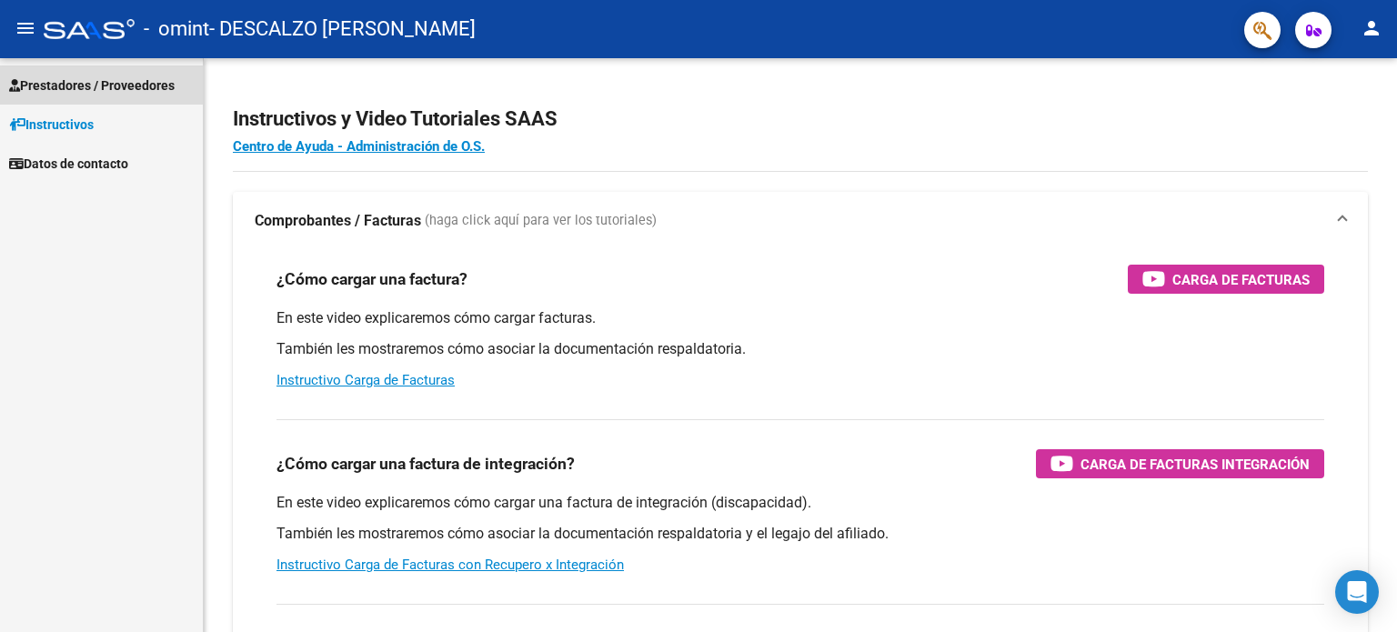
click at [76, 81] on span "Prestadores / Proveedores" at bounding box center [92, 86] width 166 height 20
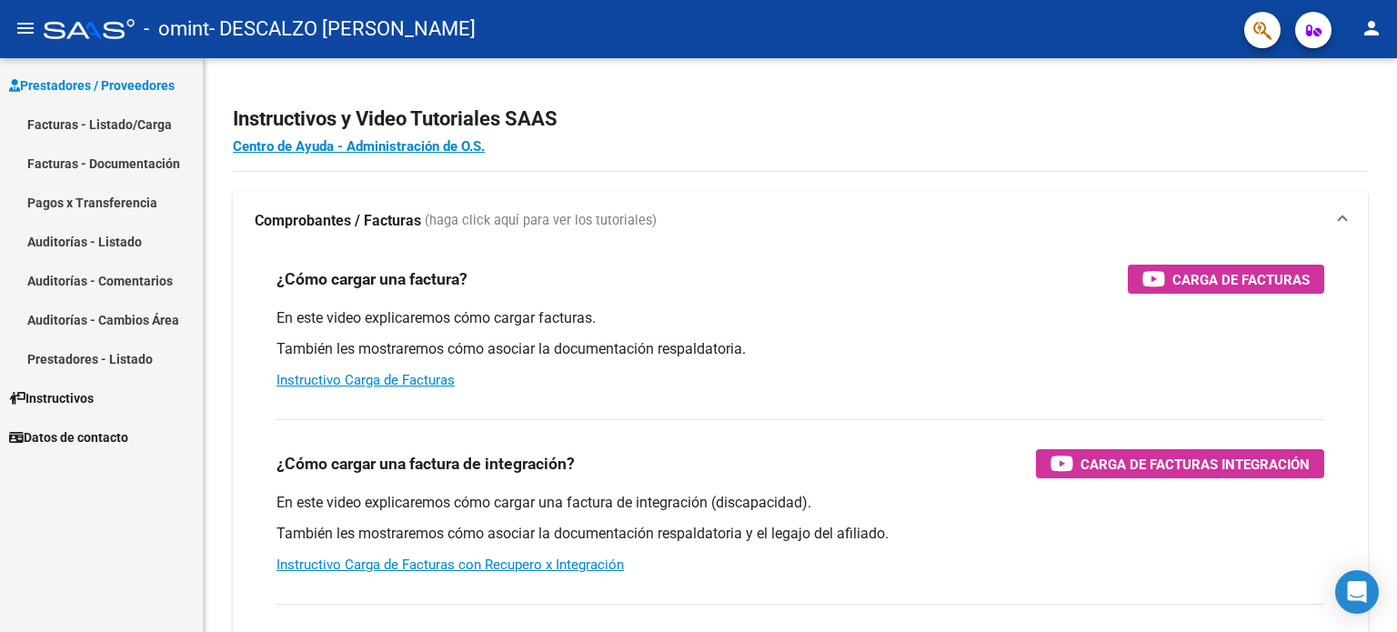
click at [74, 126] on link "Facturas - Listado/Carga" at bounding box center [101, 124] width 203 height 39
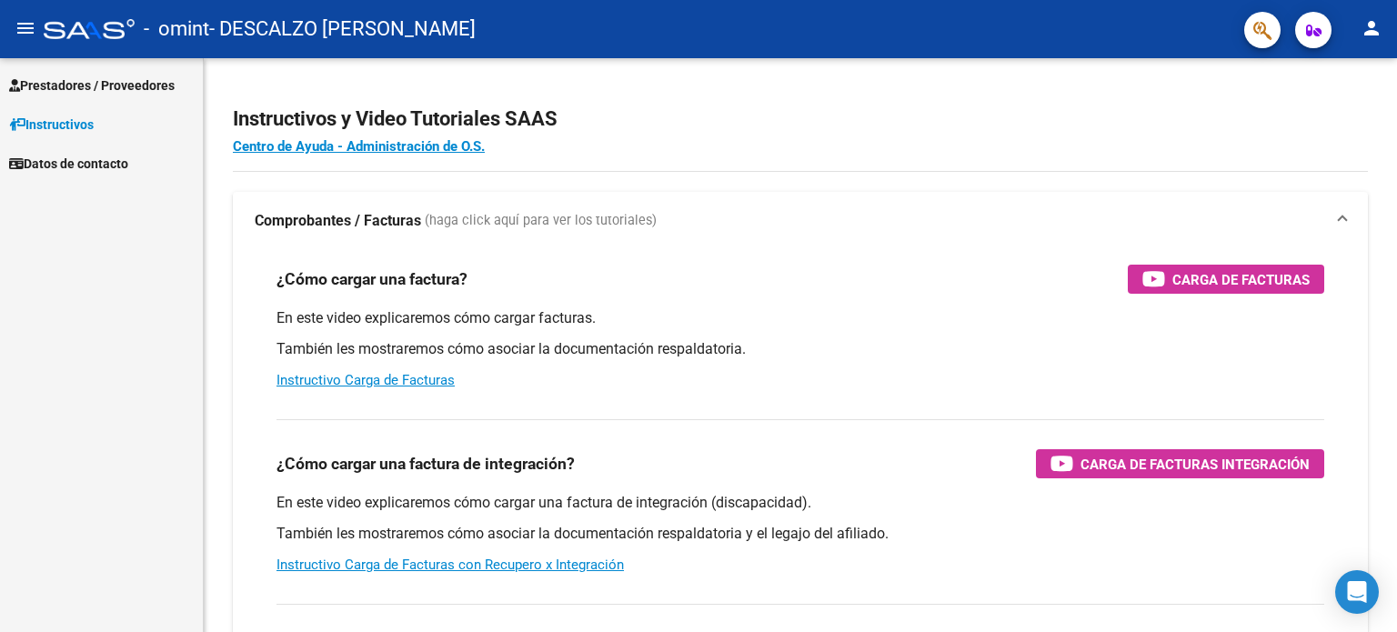
click at [134, 76] on span "Prestadores / Proveedores" at bounding box center [92, 86] width 166 height 20
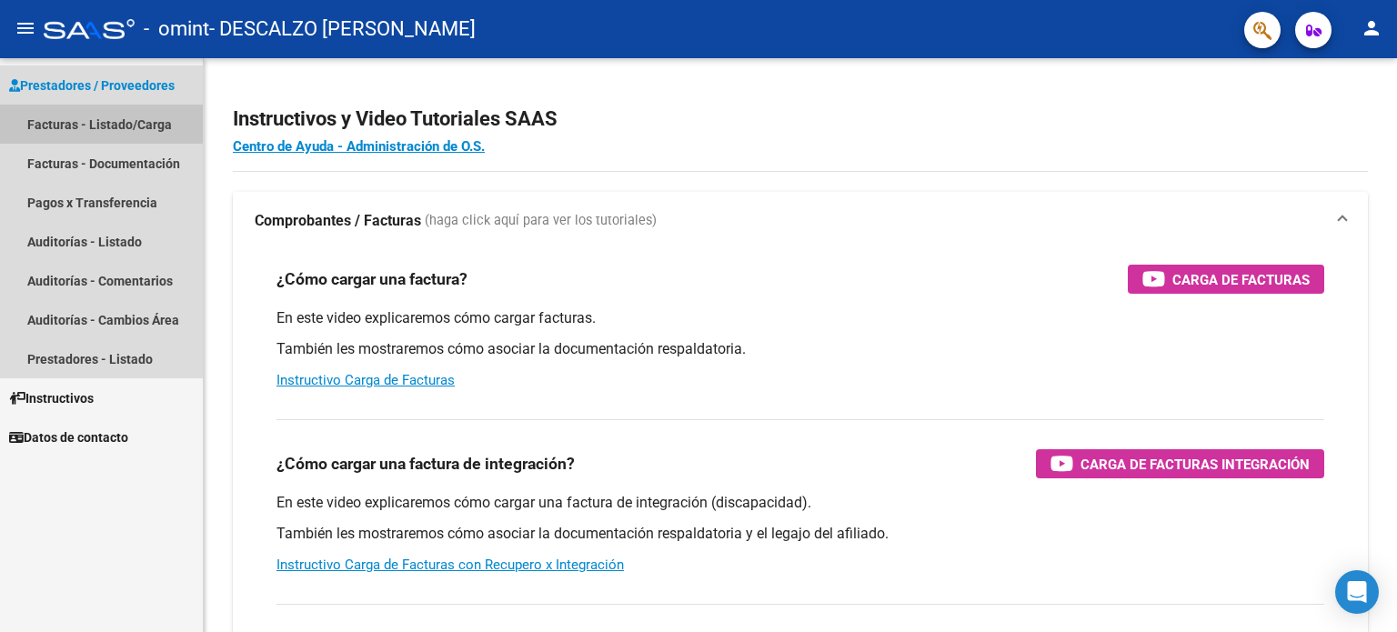
click at [148, 126] on link "Facturas - Listado/Carga" at bounding box center [101, 124] width 203 height 39
